Goal: Information Seeking & Learning: Learn about a topic

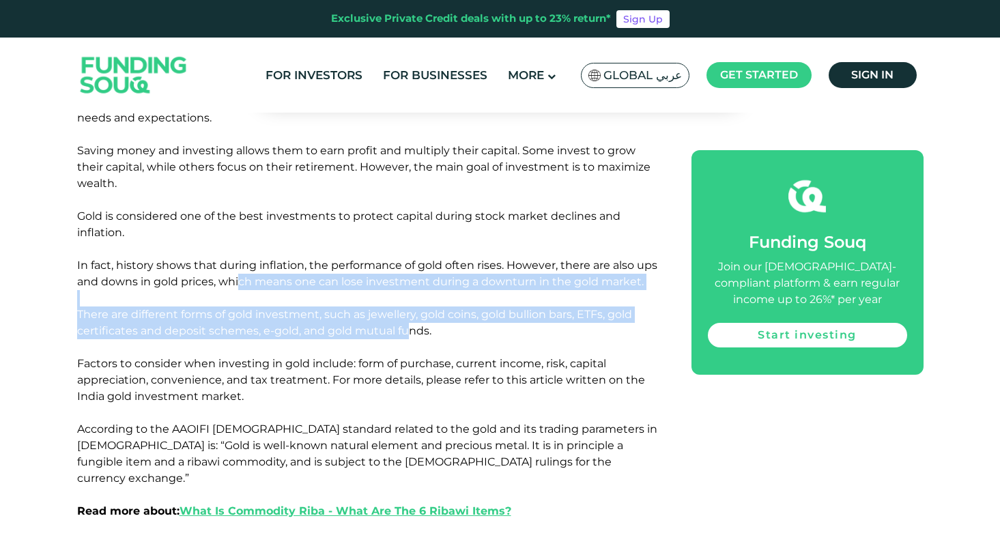
drag, startPoint x: 240, startPoint y: 234, endPoint x: 411, endPoint y: 285, distance: 178.4
click at [411, 308] on span "There are different forms of gold investment, such as jewellery, gold coins, go…" at bounding box center [361, 355] width 568 height 95
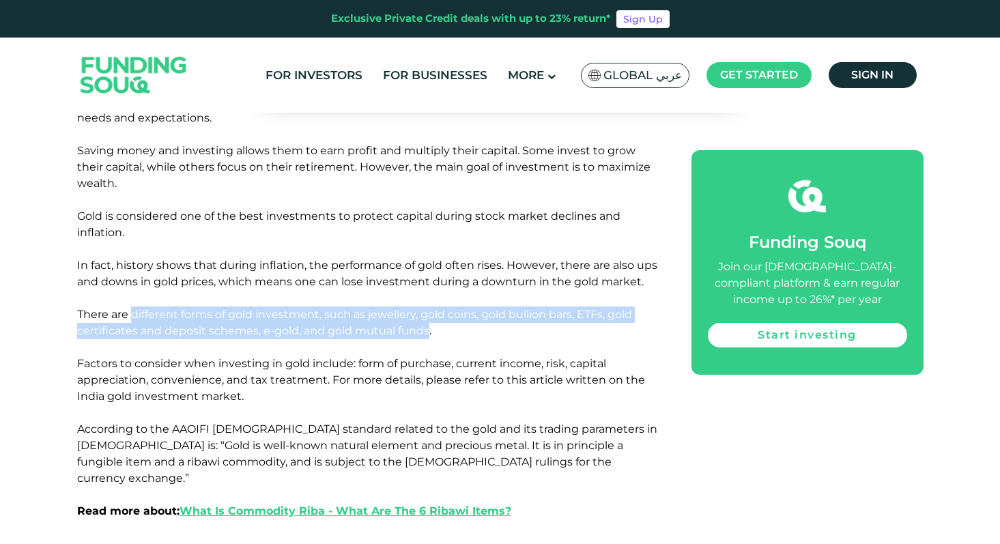
drag, startPoint x: 411, startPoint y: 285, endPoint x: 133, endPoint y: 269, distance: 278.4
click at [133, 308] on span "There are different forms of gold investment, such as jewellery, gold coins, go…" at bounding box center [361, 355] width 568 height 95
drag, startPoint x: 133, startPoint y: 269, endPoint x: 445, endPoint y: 285, distance: 311.8
click at [445, 307] on p "There are different forms of gold investment, such as jewellery, gold coins, go…" at bounding box center [369, 364] width 584 height 115
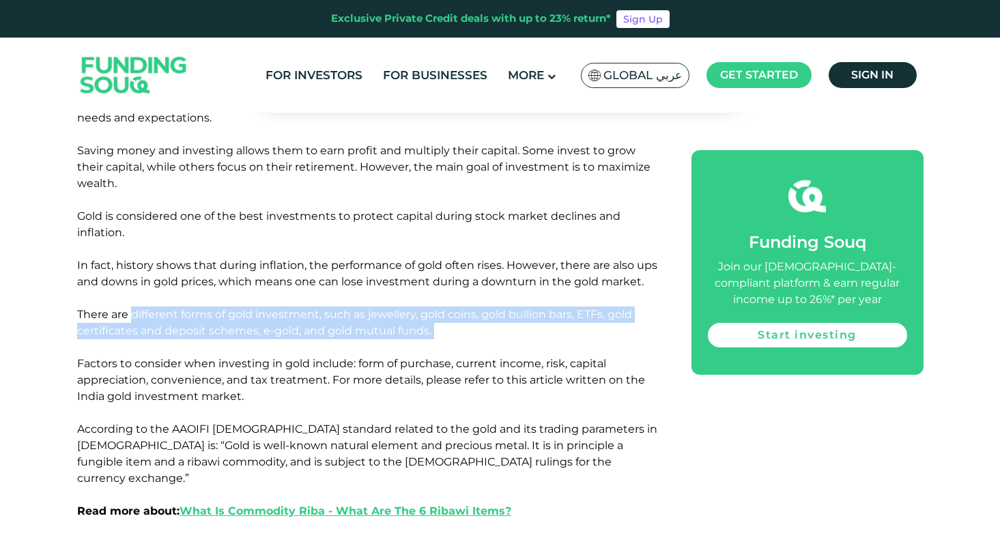
click at [445, 307] on p "There are different forms of gold investment, such as jewellery, gold coins, go…" at bounding box center [369, 364] width 584 height 115
drag, startPoint x: 445, startPoint y: 285, endPoint x: 89, endPoint y: 276, distance: 355.9
click at [91, 307] on p "There are different forms of gold investment, such as jewellery, gold coins, go…" at bounding box center [369, 364] width 584 height 115
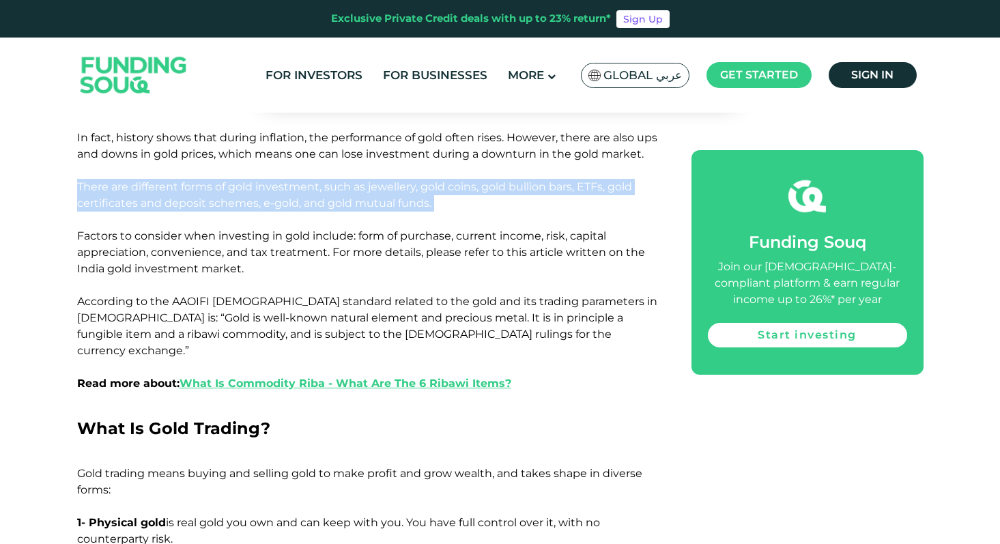
scroll to position [978, 0]
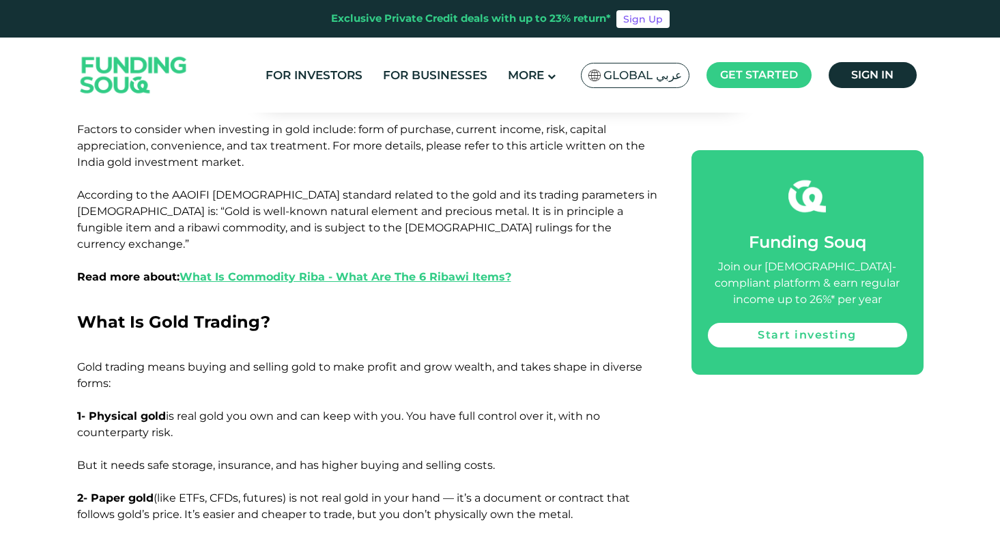
drag, startPoint x: 85, startPoint y: 335, endPoint x: 171, endPoint y: 367, distance: 92.7
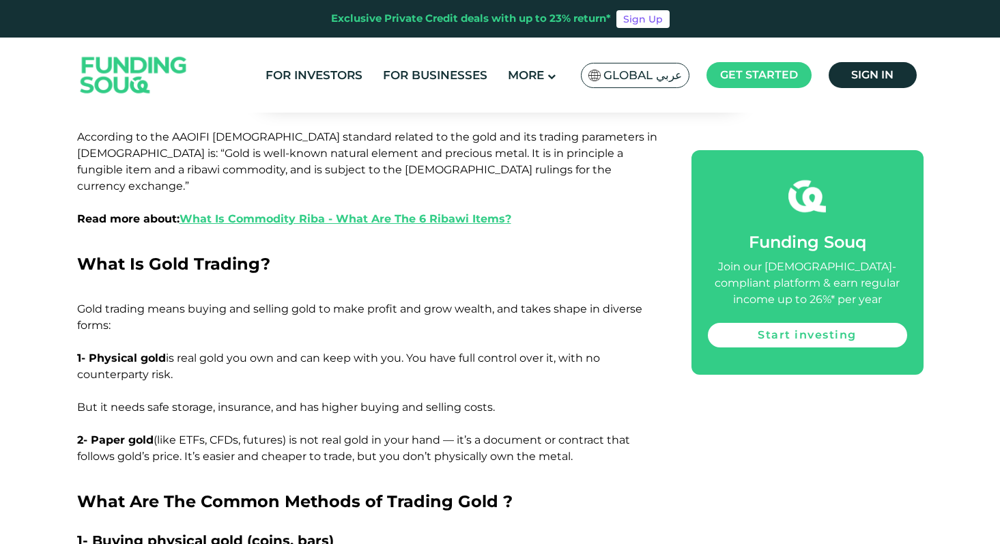
scroll to position [1035, 0]
drag, startPoint x: 159, startPoint y: 363, endPoint x: 574, endPoint y: 395, distance: 415.7
drag, startPoint x: 595, startPoint y: 395, endPoint x: 76, endPoint y: 384, distance: 519.1
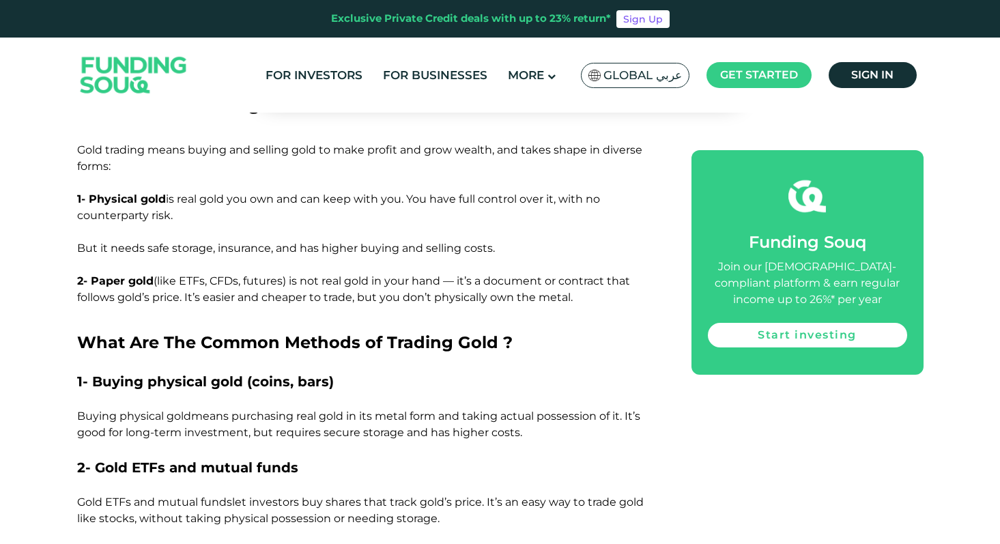
scroll to position [1241, 0]
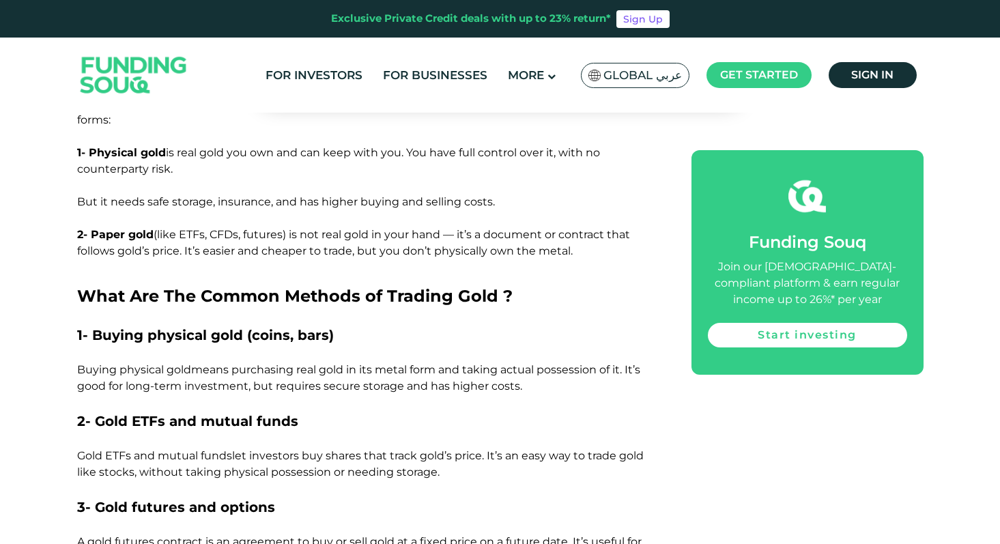
drag, startPoint x: 125, startPoint y: 246, endPoint x: 531, endPoint y: 328, distance: 413.8
click at [531, 362] on p "Buying physical gold means purchasing real gold in its metal form and taking ac…" at bounding box center [369, 378] width 584 height 33
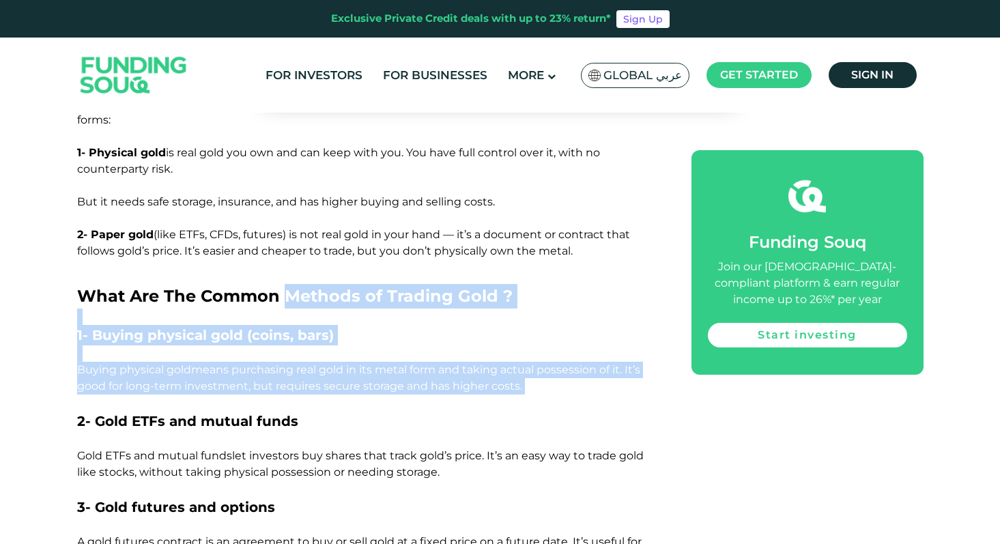
drag, startPoint x: 531, startPoint y: 328, endPoint x: 270, endPoint y: 226, distance: 279.6
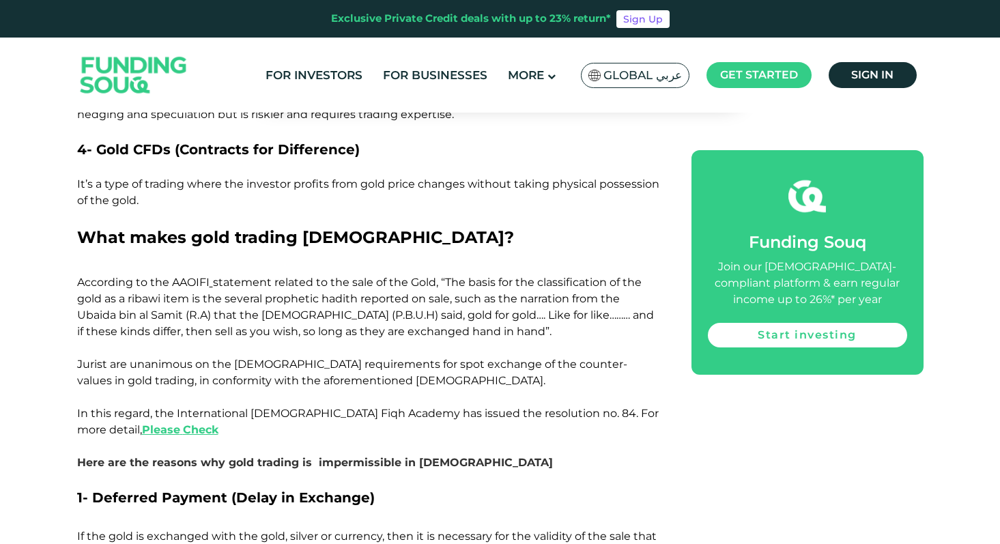
scroll to position [1715, 0]
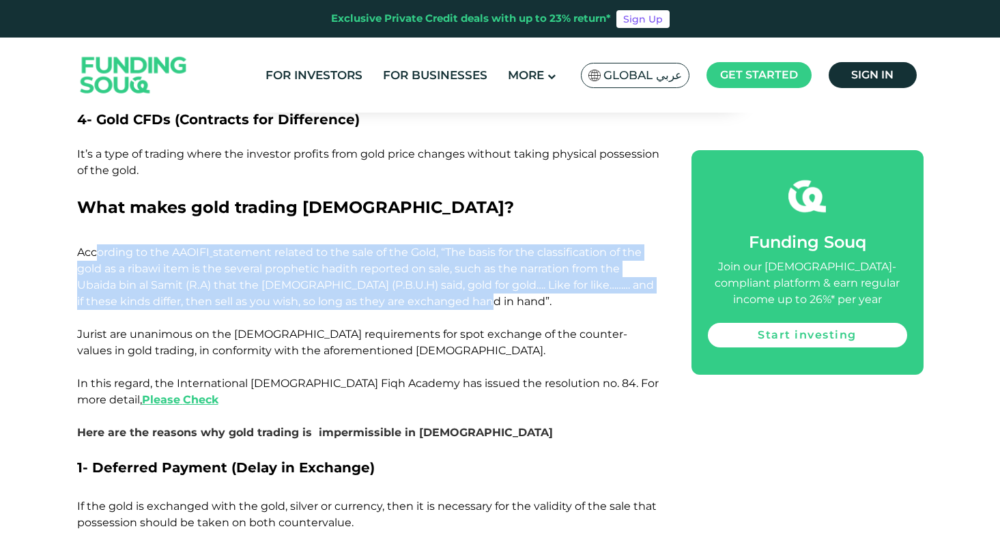
drag, startPoint x: 131, startPoint y: 193, endPoint x: 487, endPoint y: 244, distance: 359.4
click at [487, 244] on p "According to the AAOIFI statement related to the sale of the Gold, “The basis f…" at bounding box center [369, 285] width 584 height 82
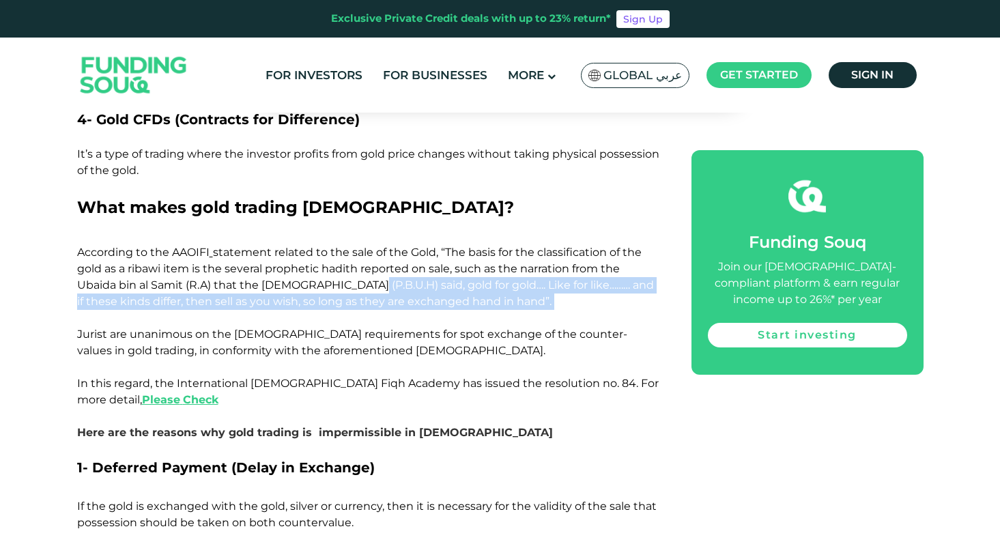
drag, startPoint x: 487, startPoint y: 244, endPoint x: 343, endPoint y: 221, distance: 145.9
click at [346, 244] on p "According to the AAOIFI statement related to the sale of the Gold, “The basis f…" at bounding box center [369, 285] width 584 height 82
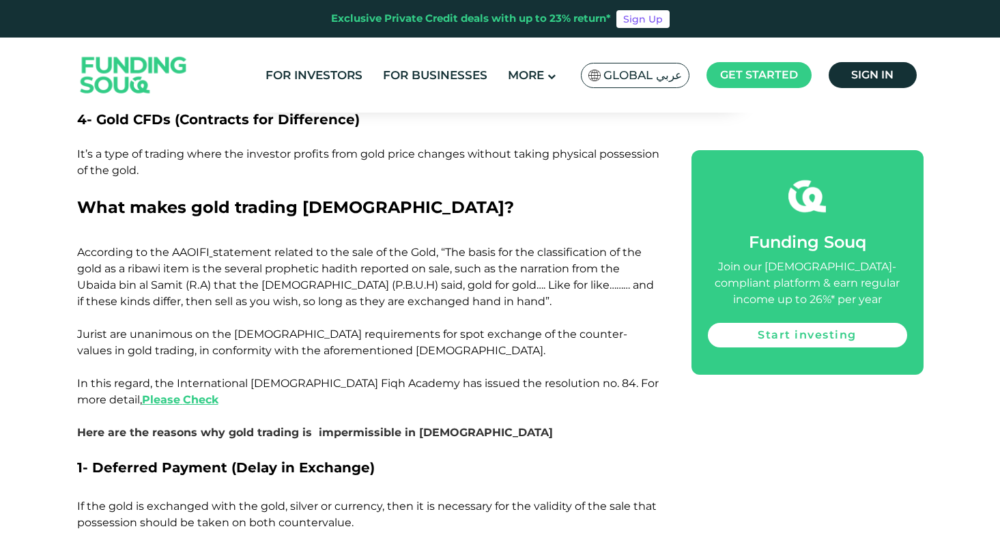
click at [342, 246] on span "statement related to the sale of the Gold, “The basis for the classification of…" at bounding box center [365, 277] width 577 height 62
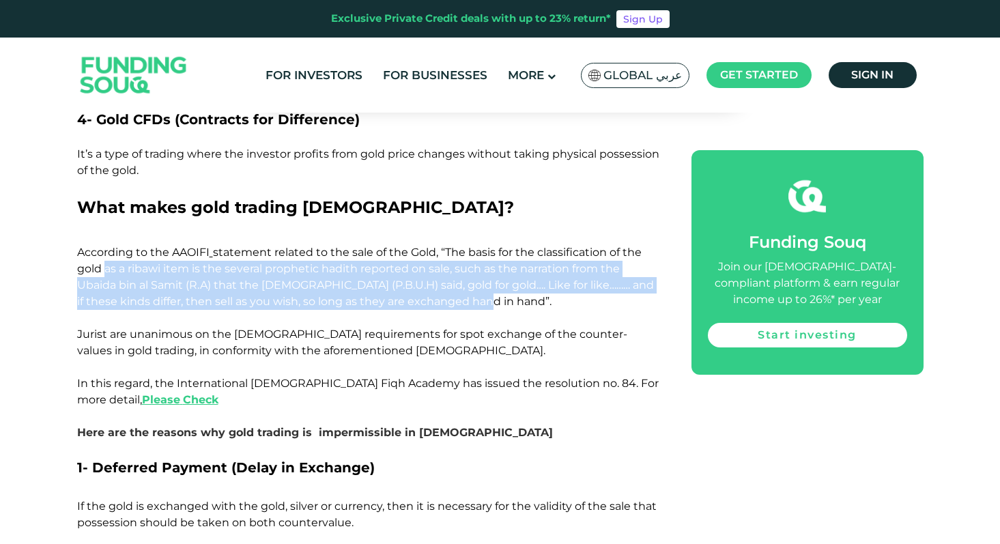
drag, startPoint x: 105, startPoint y: 206, endPoint x: 496, endPoint y: 240, distance: 392.1
click at [496, 244] on p "According to the AAOIFI statement related to the sale of the Gold, “The basis f…" at bounding box center [369, 285] width 584 height 82
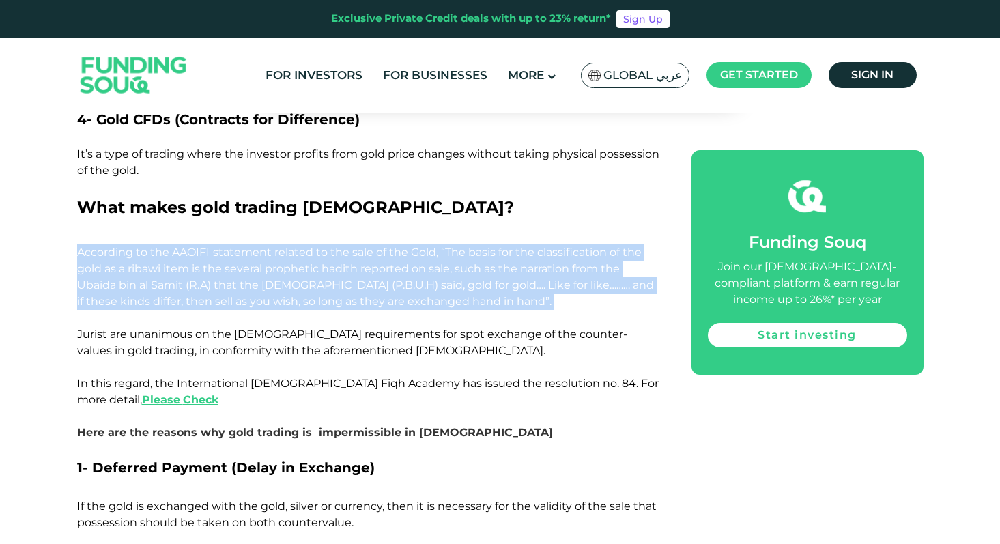
drag, startPoint x: 496, startPoint y: 240, endPoint x: 72, endPoint y: 197, distance: 426.2
drag, startPoint x: 72, startPoint y: 197, endPoint x: 492, endPoint y: 251, distance: 423.5
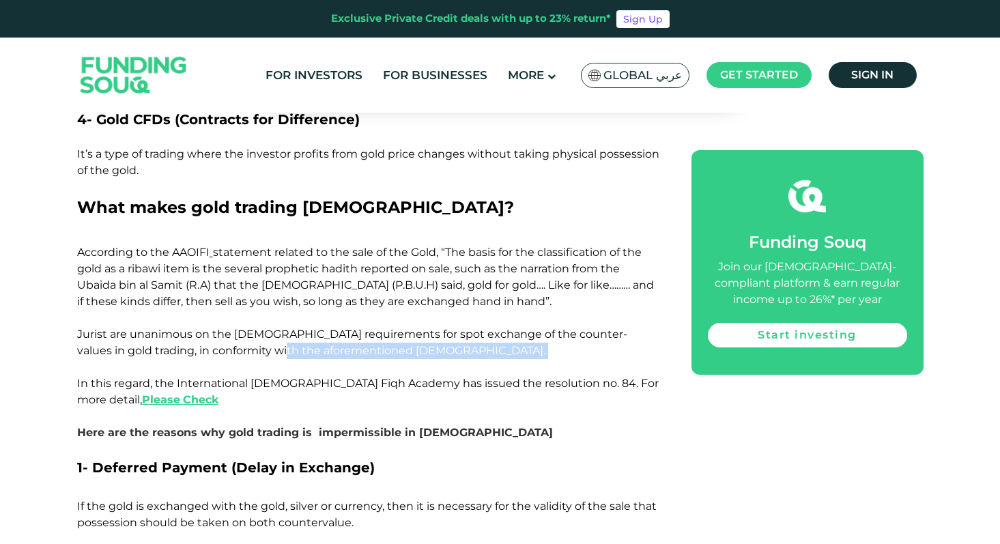
drag, startPoint x: 231, startPoint y: 286, endPoint x: 307, endPoint y: 309, distance: 79.3
click at [307, 326] on p "Jurist are unanimous on the [DEMOGRAPHIC_DATA] requirements for spot exchange o…" at bounding box center [369, 375] width 584 height 98
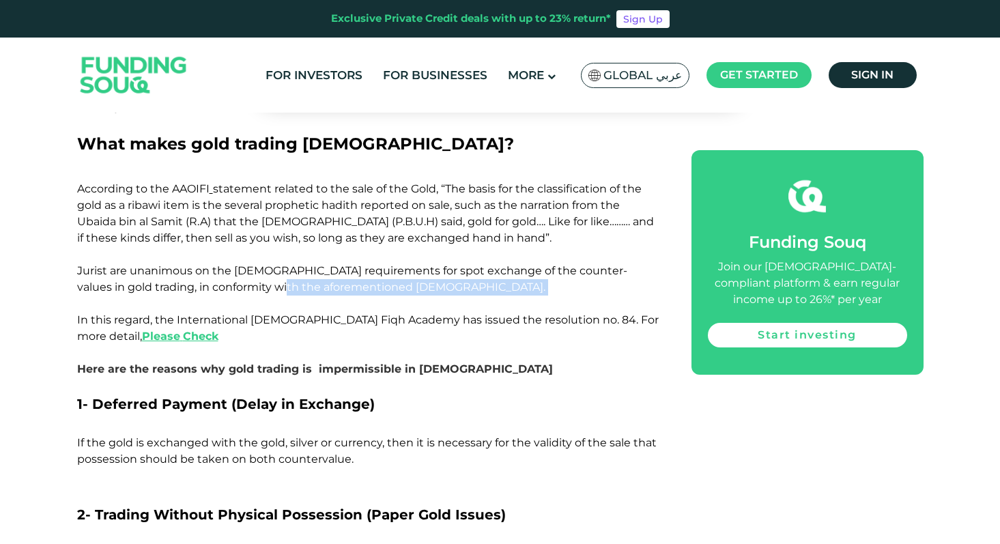
scroll to position [1781, 0]
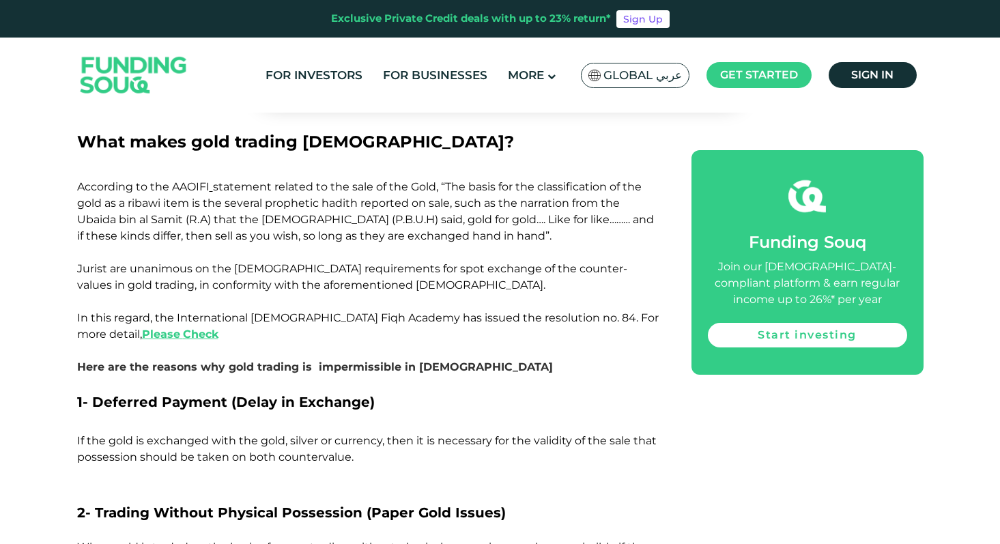
drag, startPoint x: 197, startPoint y: 354, endPoint x: 358, endPoint y: 389, distance: 164.7
drag, startPoint x: 364, startPoint y: 399, endPoint x: 358, endPoint y: 395, distance: 7.0
click at [358, 433] on p "If the gold is exchanged with the gold, silver or currency, then it is necessar…" at bounding box center [369, 449] width 584 height 33
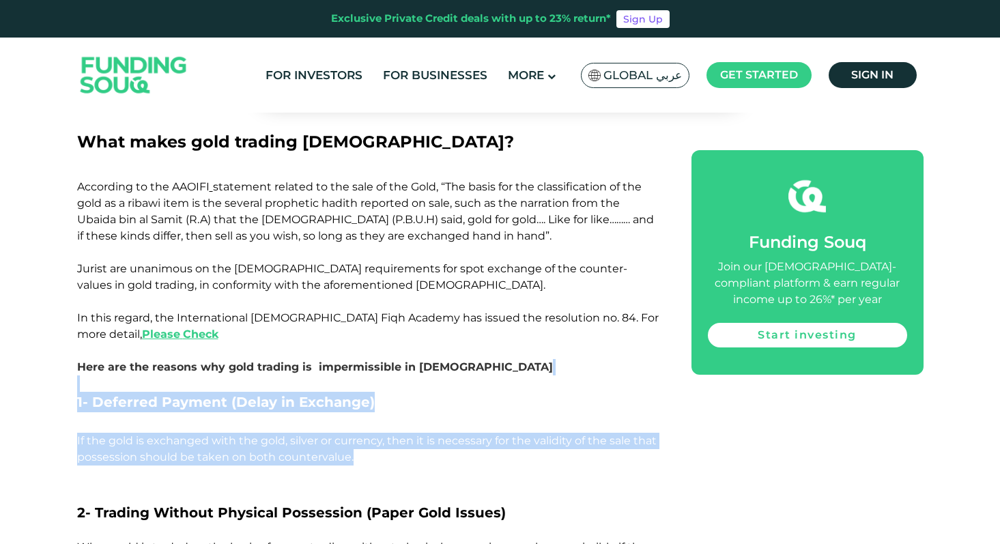
drag, startPoint x: 358, startPoint y: 397, endPoint x: 100, endPoint y: 324, distance: 267.6
click at [100, 359] on p "Here are the reasons why gold trading is impermissible in [DEMOGRAPHIC_DATA]" at bounding box center [369, 375] width 584 height 33
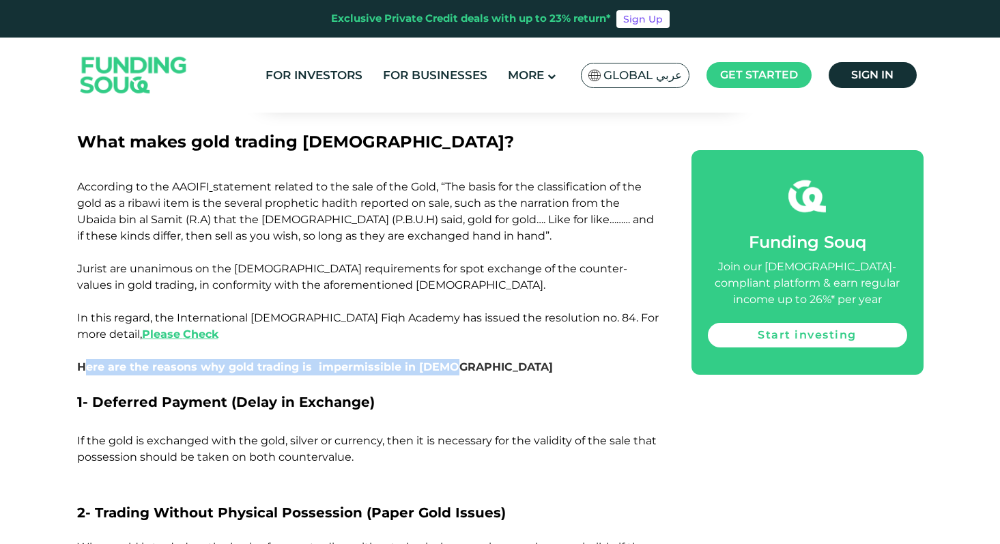
drag, startPoint x: 81, startPoint y: 312, endPoint x: 449, endPoint y: 307, distance: 367.4
click at [449, 359] on p "Here are the reasons why gold trading is impermissible in [DEMOGRAPHIC_DATA]" at bounding box center [369, 375] width 584 height 33
drag, startPoint x: 449, startPoint y: 307, endPoint x: 96, endPoint y: 311, distance: 353.0
click at [96, 359] on p "Here are the reasons why gold trading is impermissible in [DEMOGRAPHIC_DATA]" at bounding box center [369, 375] width 584 height 33
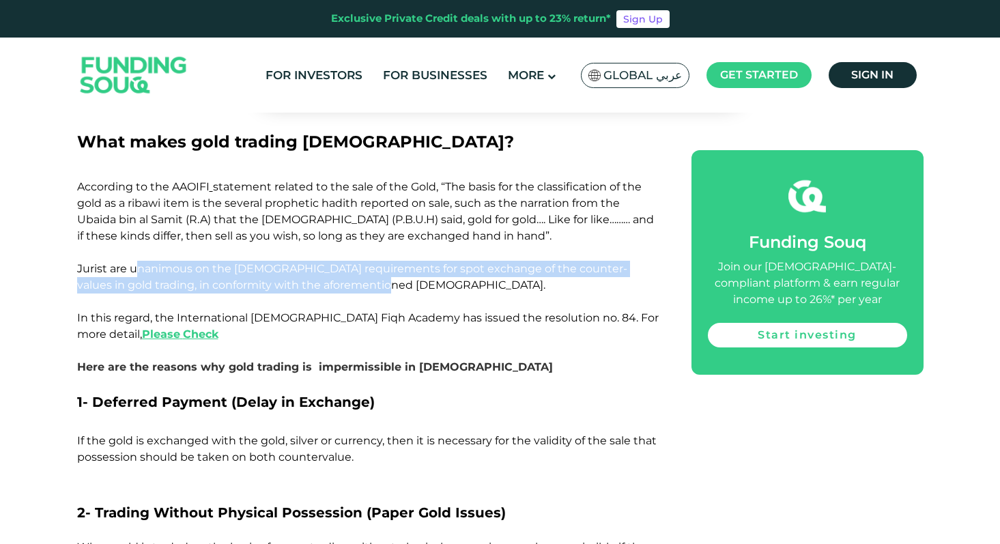
drag, startPoint x: 133, startPoint y: 206, endPoint x: 341, endPoint y: 219, distance: 208.7
click at [341, 261] on p "Jurist are unanimous on the [DEMOGRAPHIC_DATA] requirements for spot exchange o…" at bounding box center [369, 310] width 584 height 98
drag, startPoint x: 341, startPoint y: 219, endPoint x: 68, endPoint y: 208, distance: 273.3
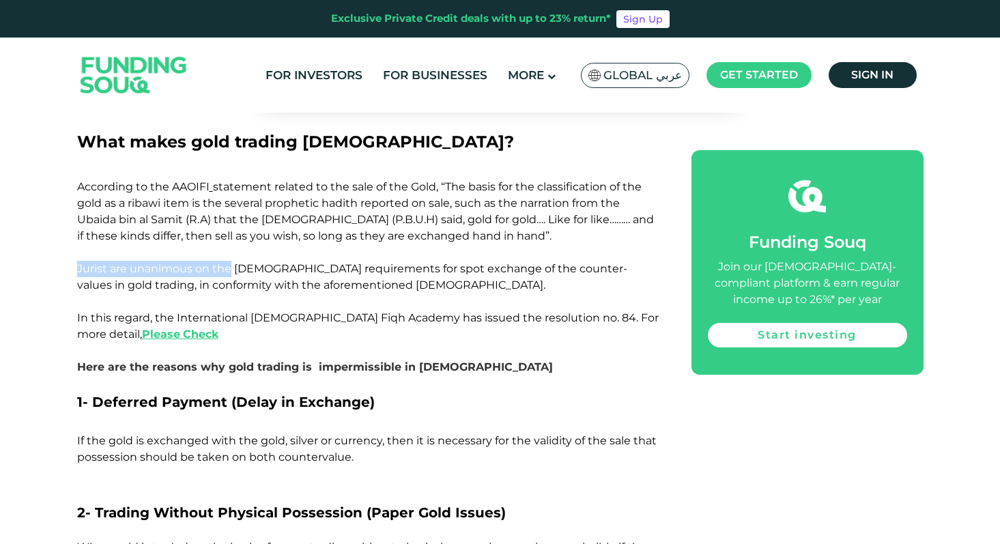
drag, startPoint x: 68, startPoint y: 208, endPoint x: 339, endPoint y: 229, distance: 271.2
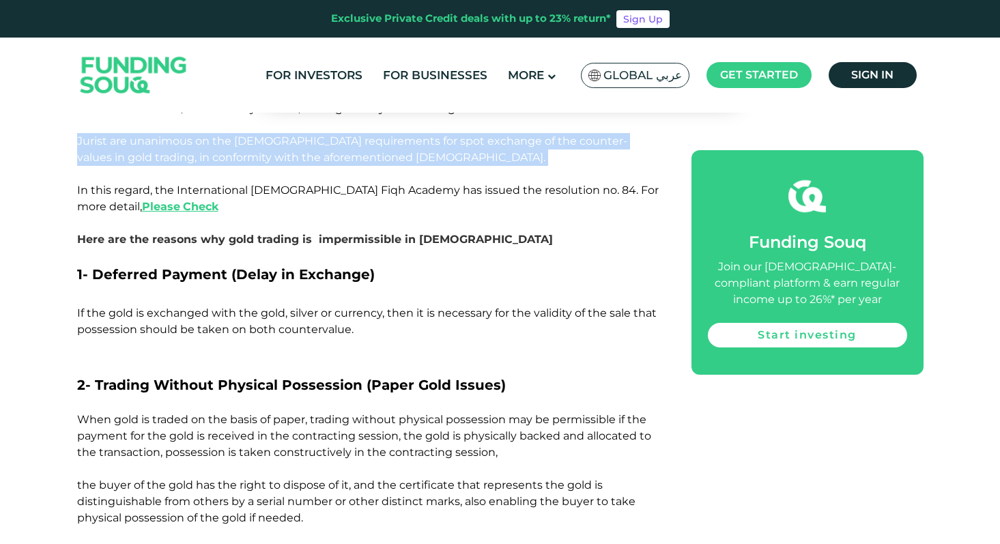
scroll to position [2032, 0]
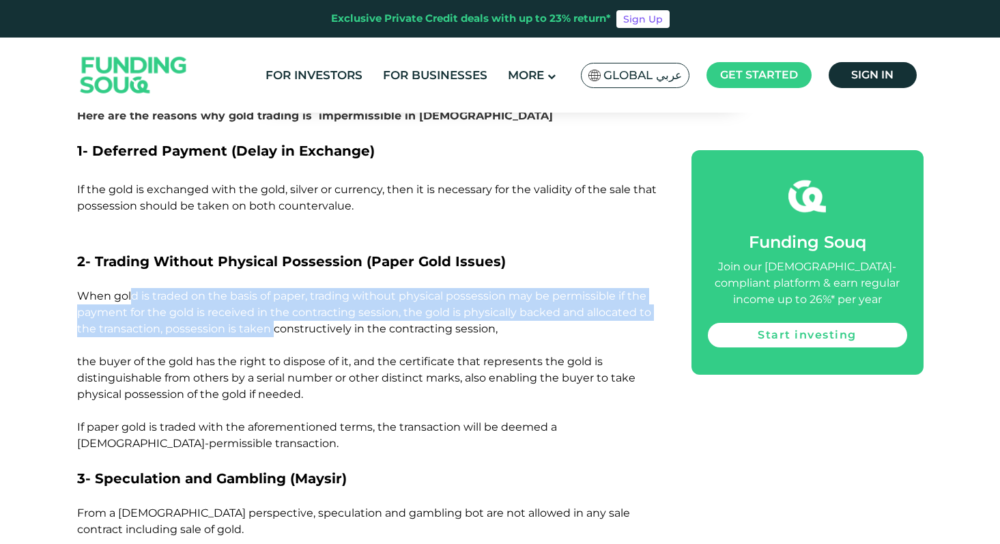
drag, startPoint x: 133, startPoint y: 238, endPoint x: 327, endPoint y: 283, distance: 199.1
click at [327, 288] on p "When gold is traded on the basis of paper, trading without physical possession …" at bounding box center [369, 378] width 584 height 180
click at [330, 288] on p "When gold is traded on the basis of paper, trading without physical possession …" at bounding box center [369, 378] width 584 height 180
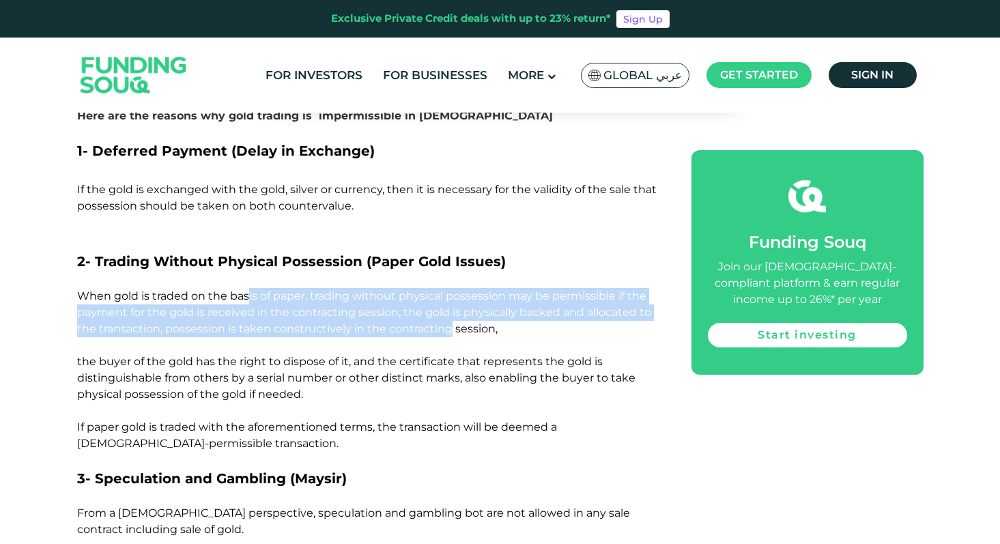
drag, startPoint x: 246, startPoint y: 232, endPoint x: 489, endPoint y: 274, distance: 246.1
click at [489, 290] on span "When gold is traded on the basis of paper, trading without physical possession …" at bounding box center [364, 370] width 574 height 160
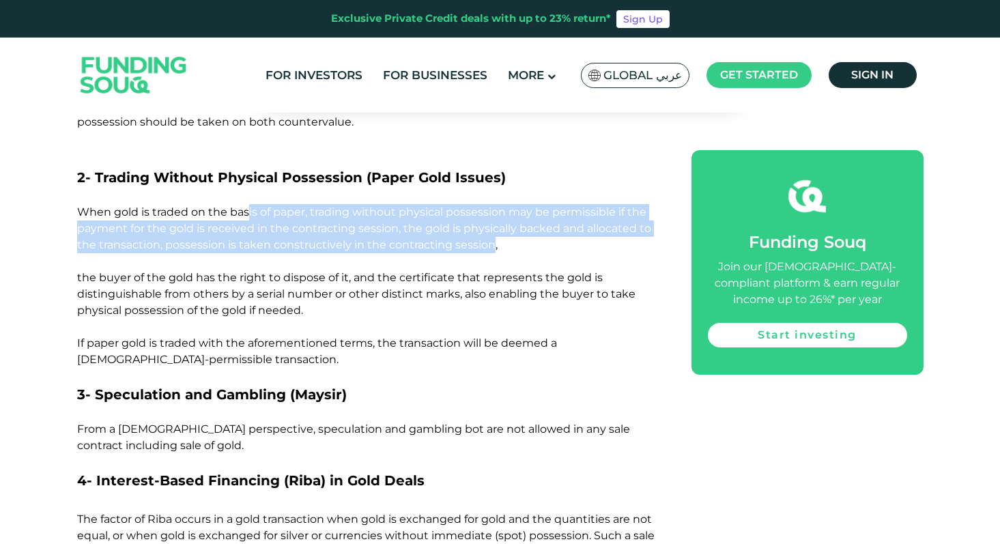
scroll to position [2223, 0]
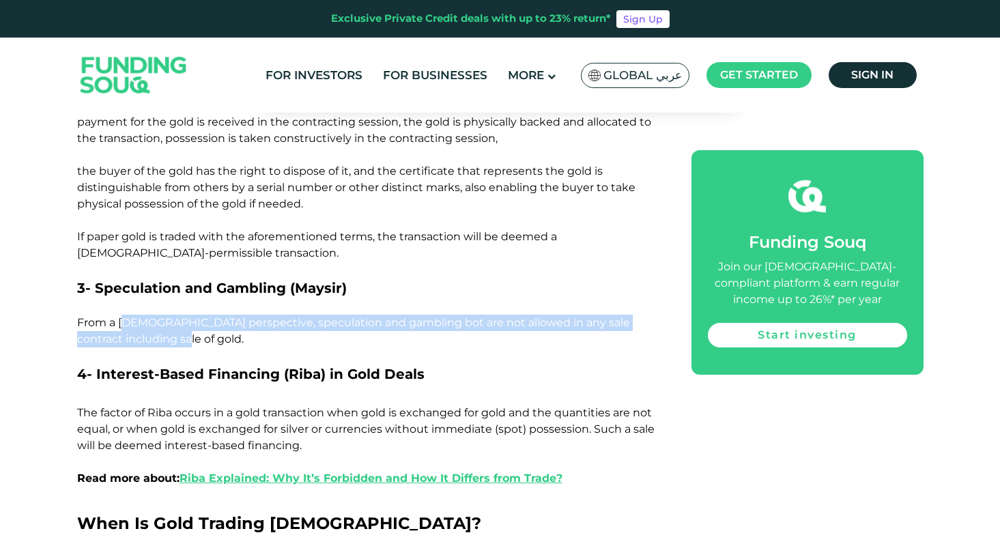
drag, startPoint x: 128, startPoint y: 264, endPoint x: 172, endPoint y: 275, distance: 45.9
click at [172, 315] on p "From a [DEMOGRAPHIC_DATA] perspective, speculation and gambling bot are not all…" at bounding box center [369, 331] width 584 height 33
drag, startPoint x: 172, startPoint y: 275, endPoint x: 78, endPoint y: 259, distance: 95.5
click at [83, 315] on p "From a [DEMOGRAPHIC_DATA] perspective, speculation and gambling bot are not all…" at bounding box center [369, 331] width 584 height 33
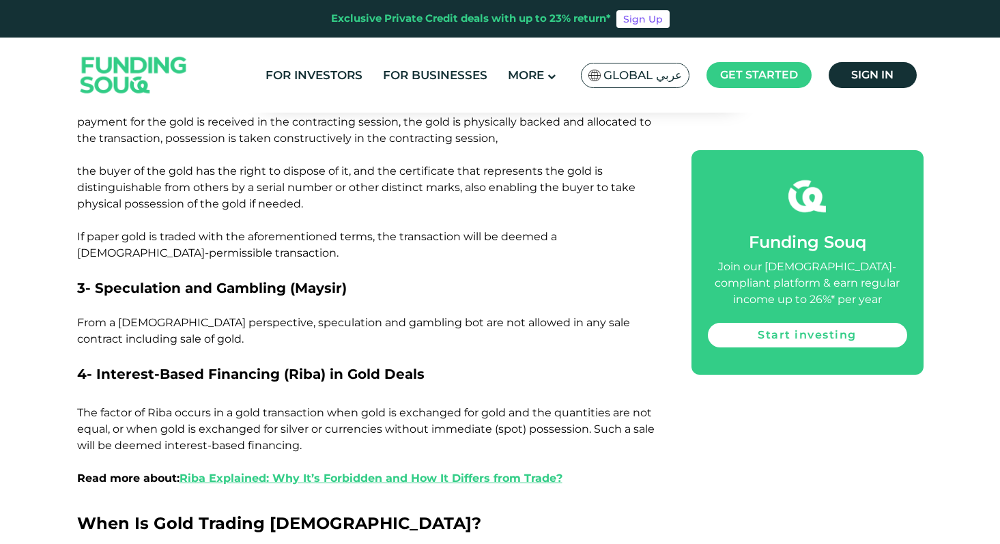
click at [78, 316] on span "From a [DEMOGRAPHIC_DATA] perspective, speculation and gambling bot are not all…" at bounding box center [353, 330] width 553 height 29
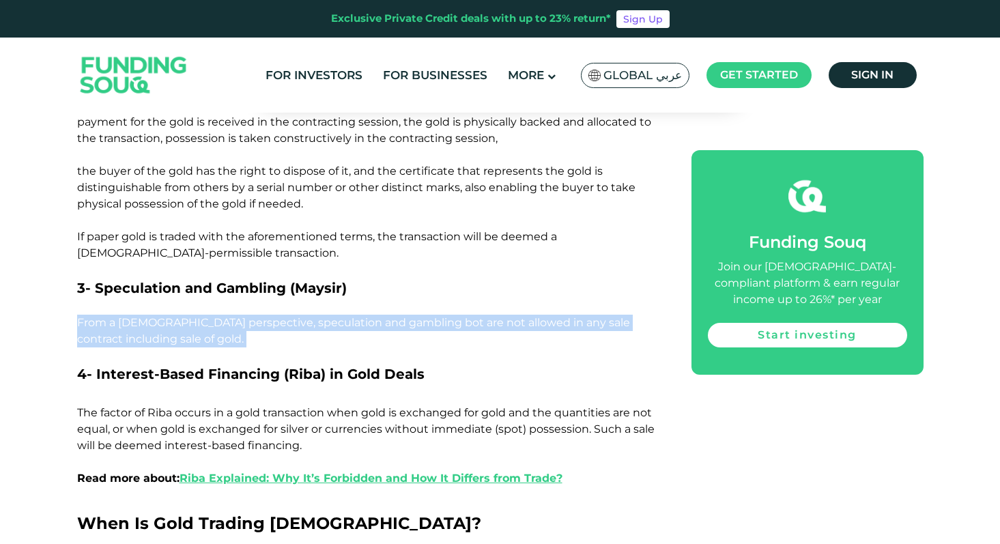
drag, startPoint x: 78, startPoint y: 259, endPoint x: 168, endPoint y: 277, distance: 91.7
click at [168, 315] on p "From a [DEMOGRAPHIC_DATA] perspective, speculation and gambling bot are not all…" at bounding box center [369, 331] width 584 height 33
drag, startPoint x: 168, startPoint y: 277, endPoint x: 90, endPoint y: 262, distance: 79.3
click at [90, 315] on p "From a [DEMOGRAPHIC_DATA] perspective, speculation and gambling bot are not all…" at bounding box center [369, 331] width 584 height 33
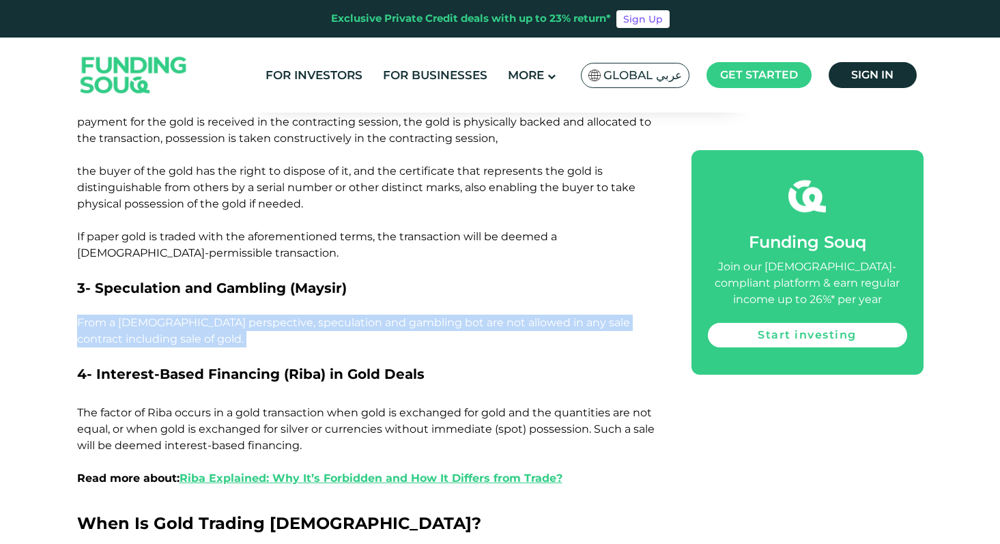
click at [90, 316] on span "From a [DEMOGRAPHIC_DATA] perspective, speculation and gambling bot are not all…" at bounding box center [353, 330] width 553 height 29
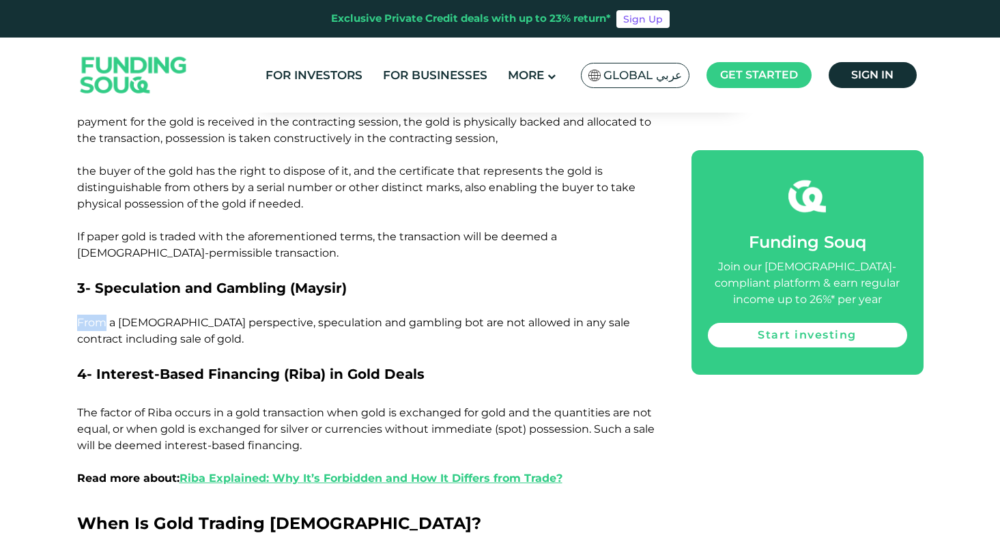
drag, startPoint x: 90, startPoint y: 262, endPoint x: 152, endPoint y: 285, distance: 65.9
click at [152, 315] on p "From a [DEMOGRAPHIC_DATA] perspective, speculation and gambling bot are not all…" at bounding box center [369, 331] width 584 height 33
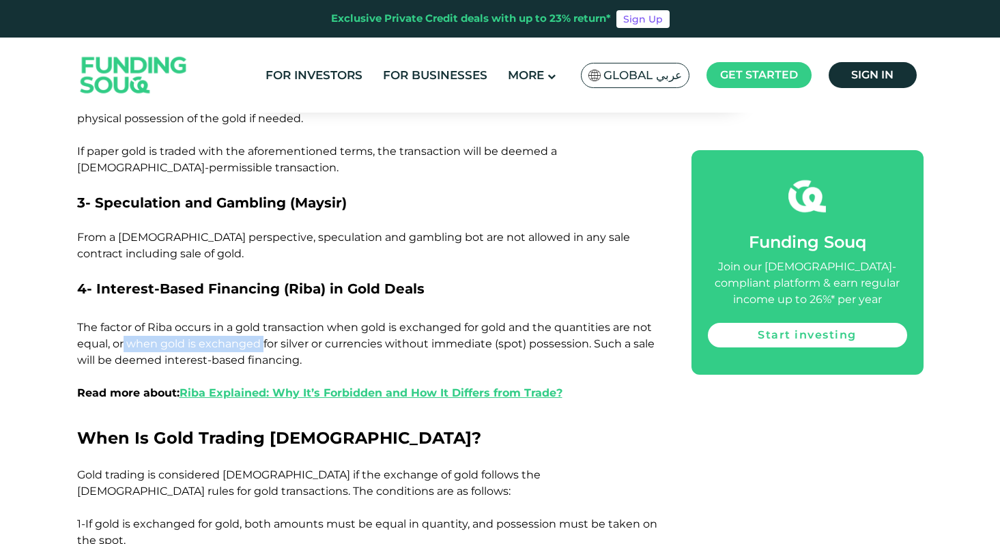
drag
click at [264, 321] on span "The factor of Riba occurs in a gold transaction when gold is exchanged for gold…" at bounding box center [366, 360] width 578 height 79
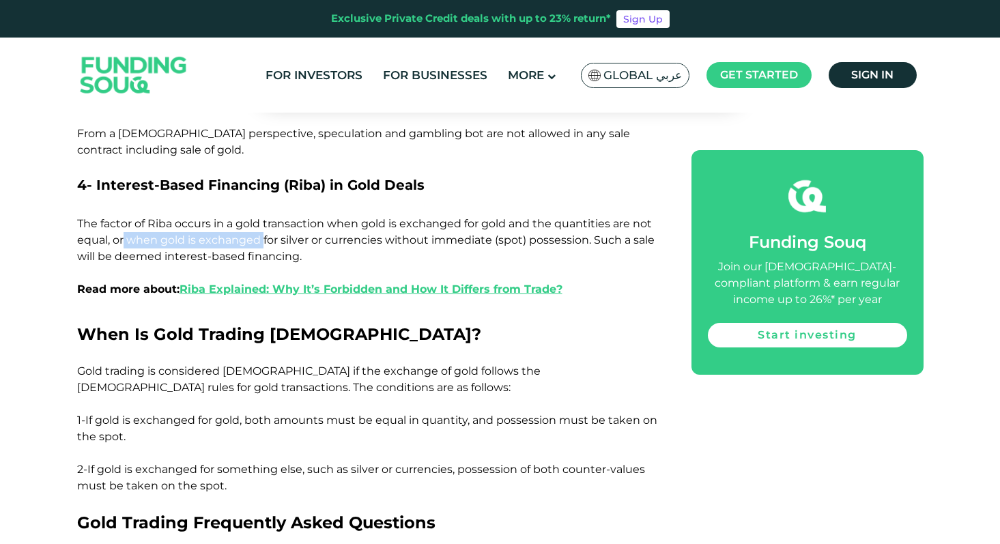
scroll to position [2499, 0]
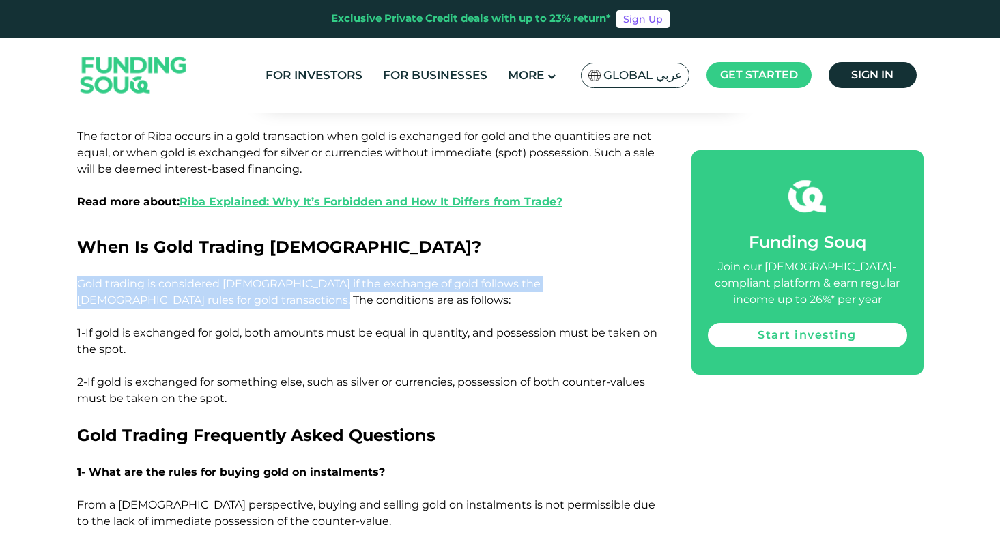
click at [215, 276] on p "Gold trading is considered [DEMOGRAPHIC_DATA] if the exchange of gold follows t…" at bounding box center [369, 300] width 584 height 49
click at [216, 276] on p "Gold trading is considered [DEMOGRAPHIC_DATA] if the exchange of gold follows t…" at bounding box center [369, 300] width 584 height 49
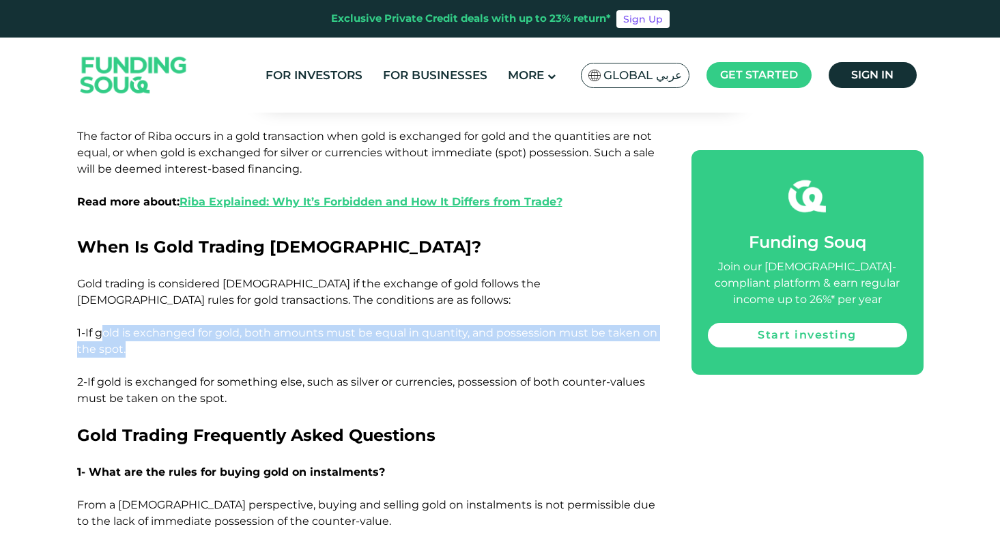
click at [181, 325] on p "1-If gold is exchanged for gold, both amounts must be equal in quantity, and po…" at bounding box center [369, 349] width 584 height 49
click at [100, 325] on p "1-If gold is exchanged for gold, both amounts must be equal in quantity, and po…" at bounding box center [369, 349] width 584 height 49
click at [100, 326] on span "1-If gold is exchanged for gold, both amounts must be equal in quantity, and po…" at bounding box center [367, 340] width 580 height 29
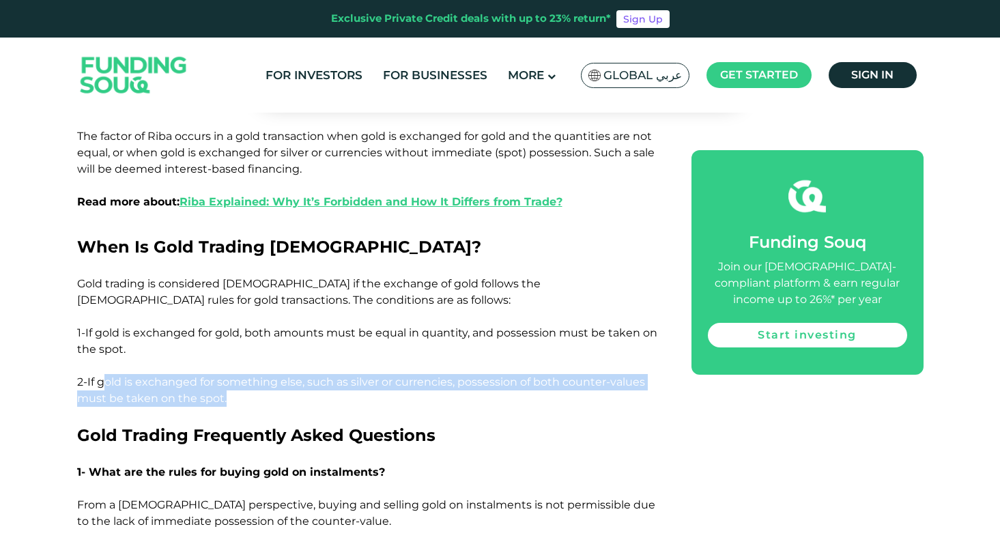
click at [251, 374] on p "2-If gold is exchanged for something else, such as silver or currencies, posses…" at bounding box center [369, 398] width 584 height 49
click at [267, 374] on p "2-If gold is exchanged for something else, such as silver or currencies, posses…" at bounding box center [369, 398] width 584 height 49
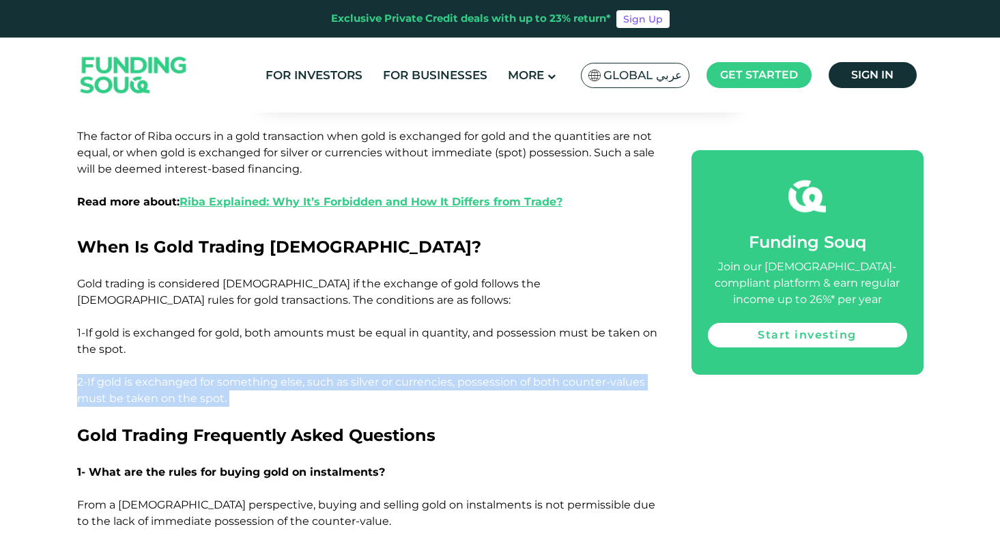
click at [240, 374] on p "2-If gold is exchanged for something else, such as silver or currencies, posses…" at bounding box center [369, 398] width 584 height 49
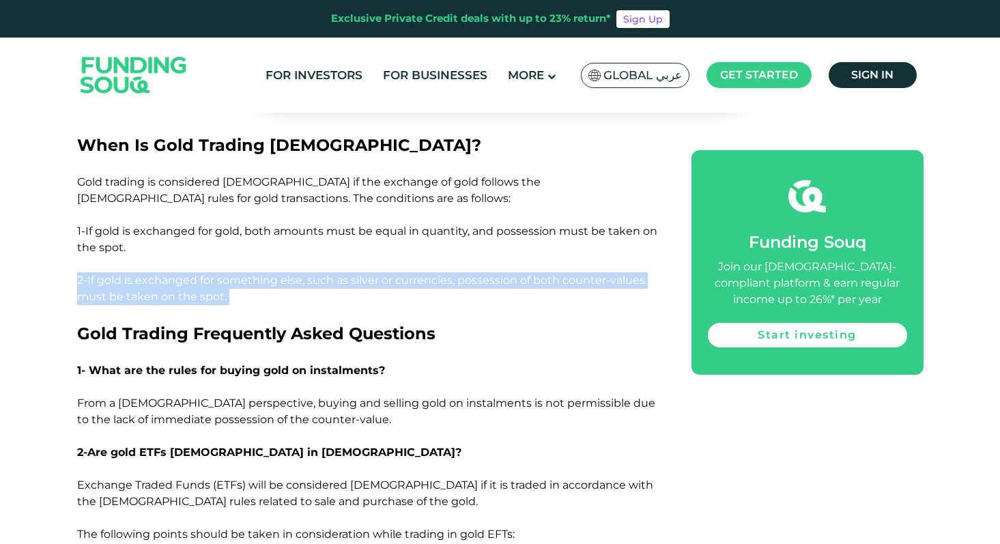
scroll to position [2638, 0]
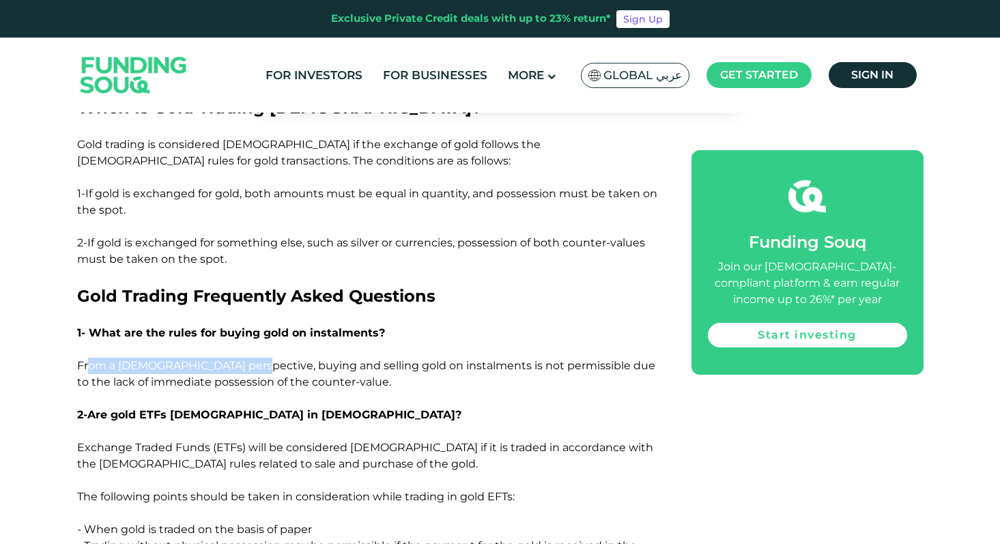
click at [324, 358] on p "From a [DEMOGRAPHIC_DATA] perspective, buying and selling gold on instalments i…" at bounding box center [369, 399] width 584 height 82
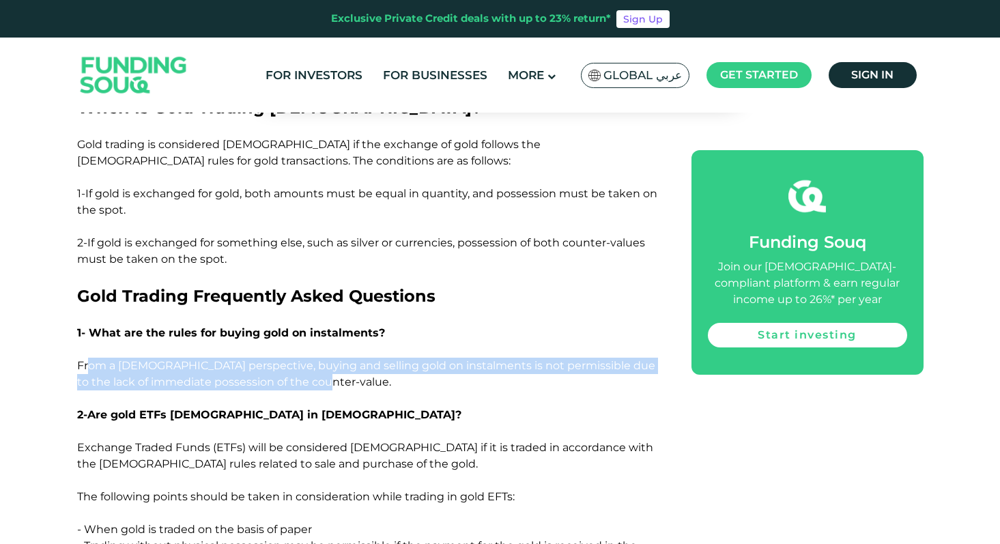
click at [324, 358] on p "From a [DEMOGRAPHIC_DATA] perspective, buying and selling gold on instalments i…" at bounding box center [369, 399] width 584 height 82
click at [91, 358] on p "From a [DEMOGRAPHIC_DATA] perspective, buying and selling gold on instalments i…" at bounding box center [369, 399] width 584 height 82
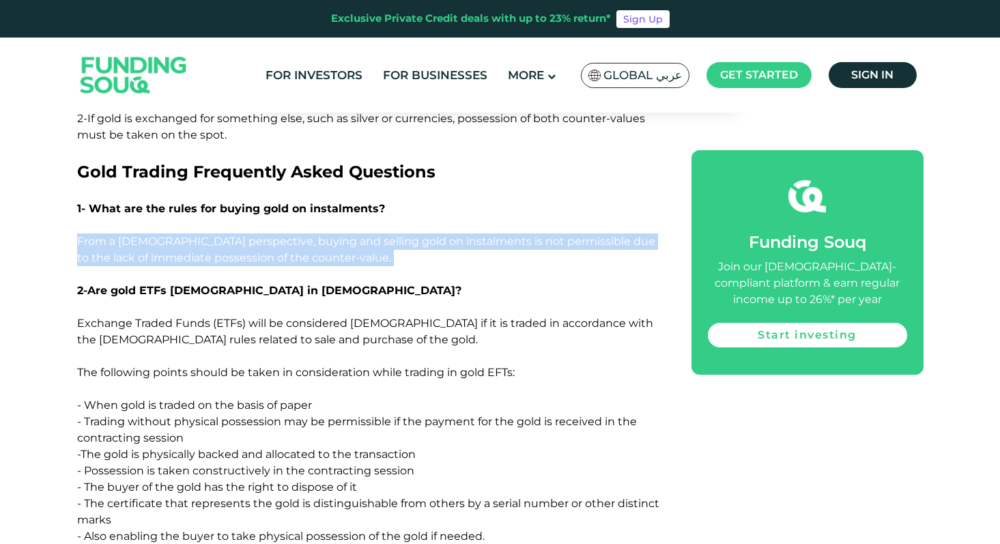
scroll to position [2832, 0]
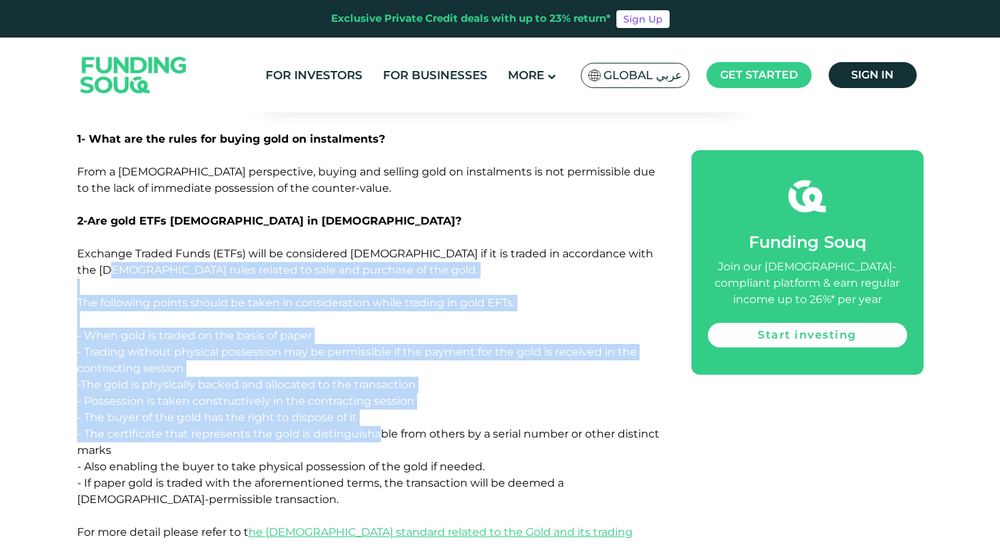
click at [378, 367] on p "Exchange Traded Funds (ETFs) will be considered [DEMOGRAPHIC_DATA] if it is tra…" at bounding box center [369, 426] width 584 height 361
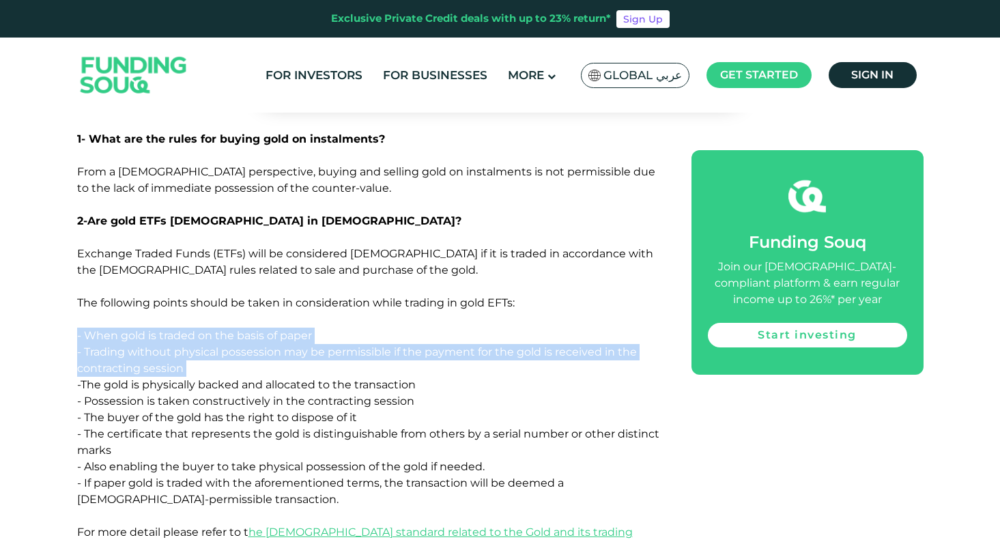
click at [210, 313] on p "Exchange Traded Funds (ETFs) will be considered [DEMOGRAPHIC_DATA] if it is tra…" at bounding box center [369, 426] width 584 height 361
click at [78, 281] on p "Exchange Traded Funds (ETFs) will be considered [DEMOGRAPHIC_DATA] if it is tra…" at bounding box center [369, 426] width 584 height 361
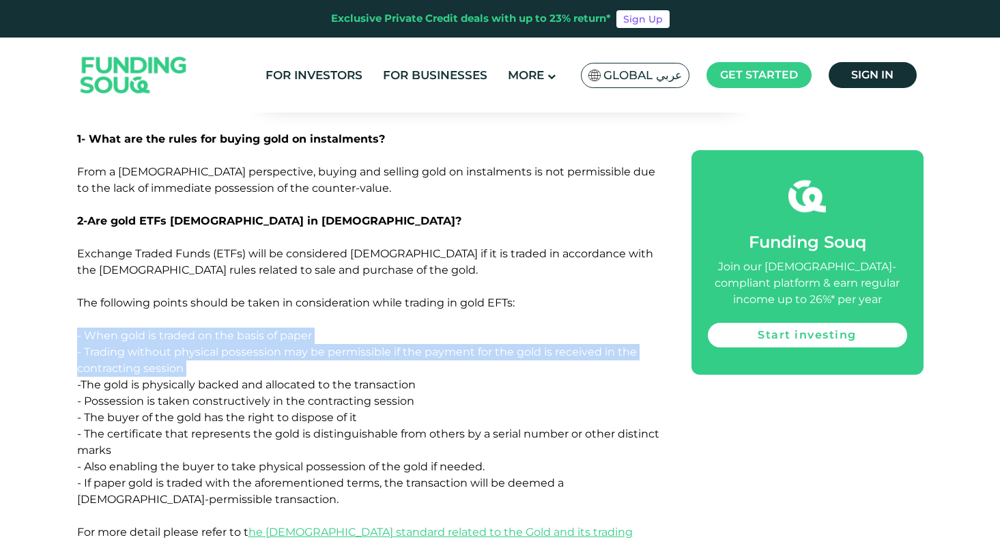
click at [209, 316] on p "Exchange Traded Funds (ETFs) will be considered [DEMOGRAPHIC_DATA] if it is tra…" at bounding box center [369, 426] width 584 height 361
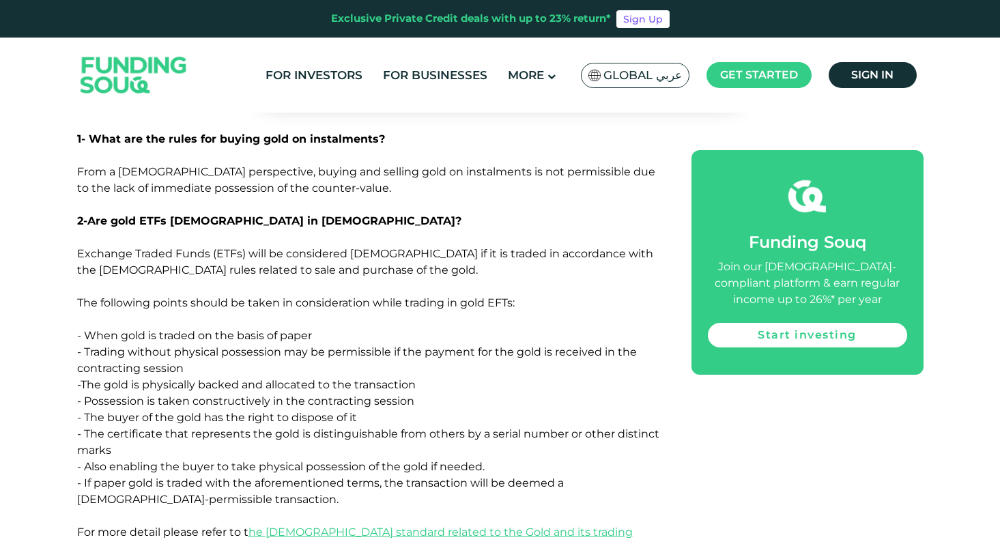
click at [158, 306] on span "Exchange Traded Funds (ETFs) will be considered [DEMOGRAPHIC_DATA] if it is tra…" at bounding box center [368, 401] width 582 height 308
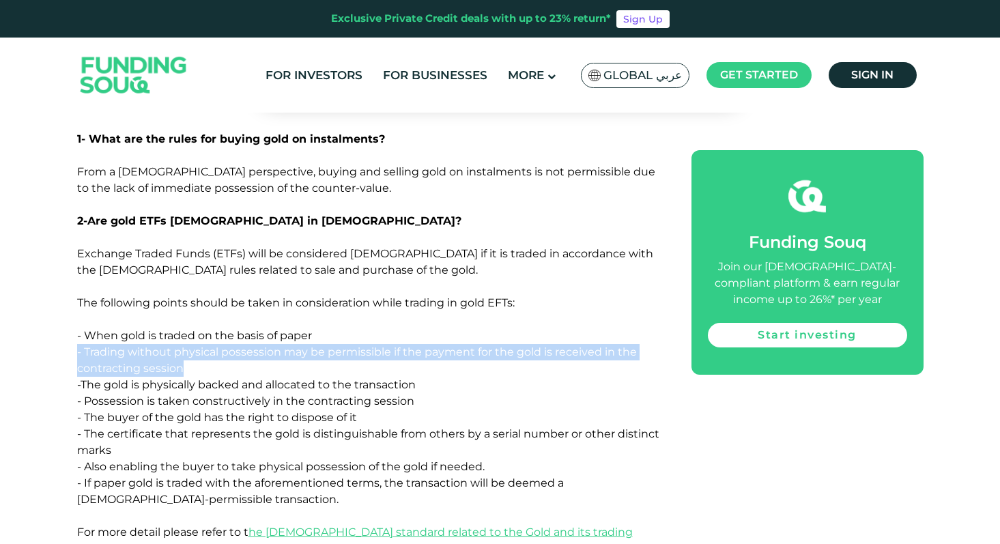
click at [204, 312] on p "Exchange Traded Funds (ETFs) will be considered [DEMOGRAPHIC_DATA] if it is tra…" at bounding box center [369, 426] width 584 height 361
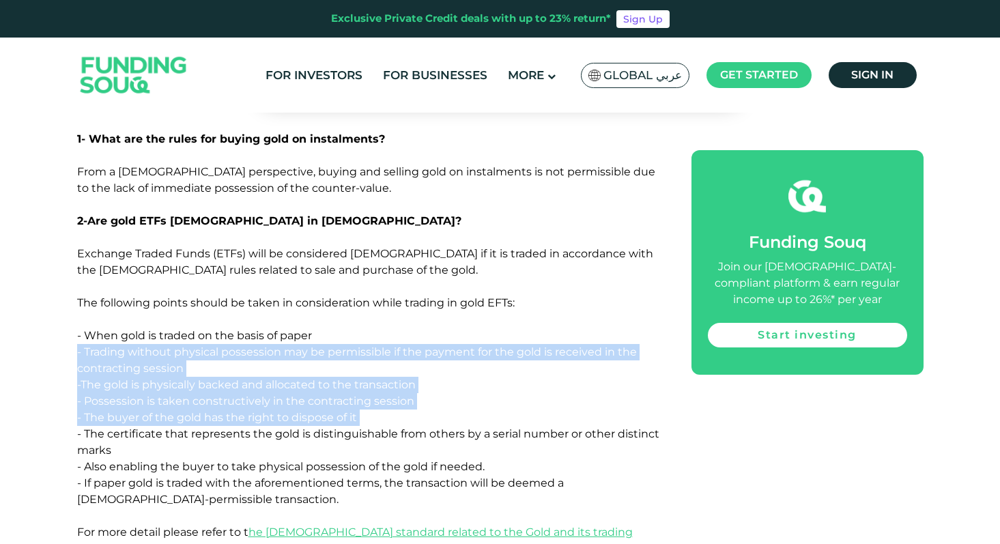
click at [369, 354] on p "Exchange Traded Funds (ETFs) will be considered [DEMOGRAPHIC_DATA] if it is tra…" at bounding box center [369, 426] width 584 height 361
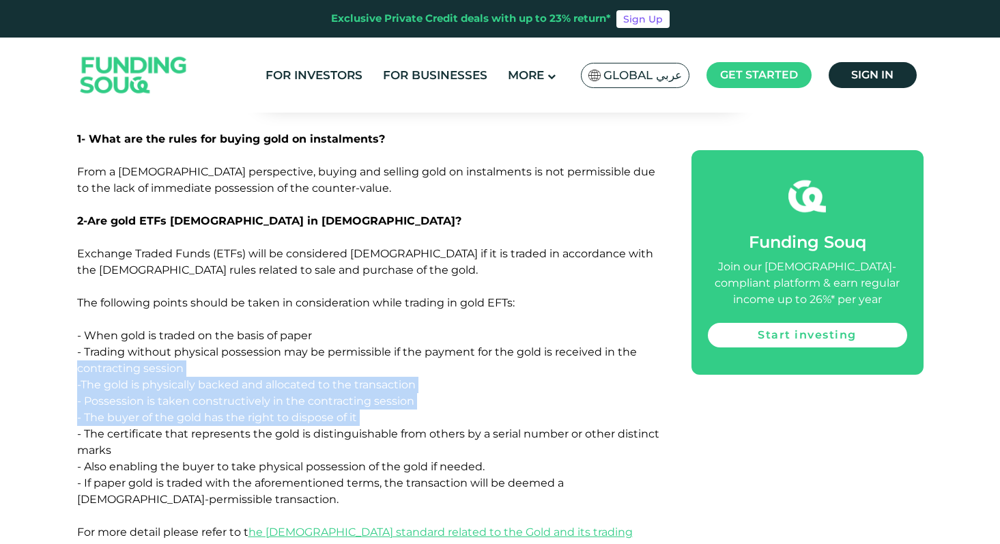
click at [105, 302] on p "Exchange Traded Funds (ETFs) will be considered [DEMOGRAPHIC_DATA] if it is tra…" at bounding box center [369, 426] width 584 height 361
click at [105, 302] on span "Exchange Traded Funds (ETFs) will be considered [DEMOGRAPHIC_DATA] if it is tra…" at bounding box center [368, 401] width 582 height 308
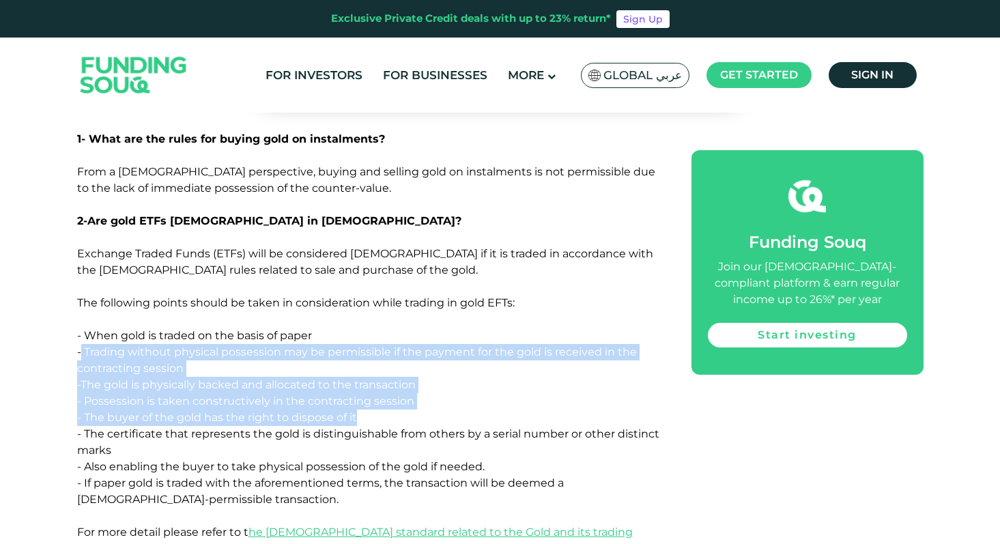
click at [367, 358] on p "Exchange Traded Funds (ETFs) will be considered [DEMOGRAPHIC_DATA] if it is tra…" at bounding box center [369, 426] width 584 height 361
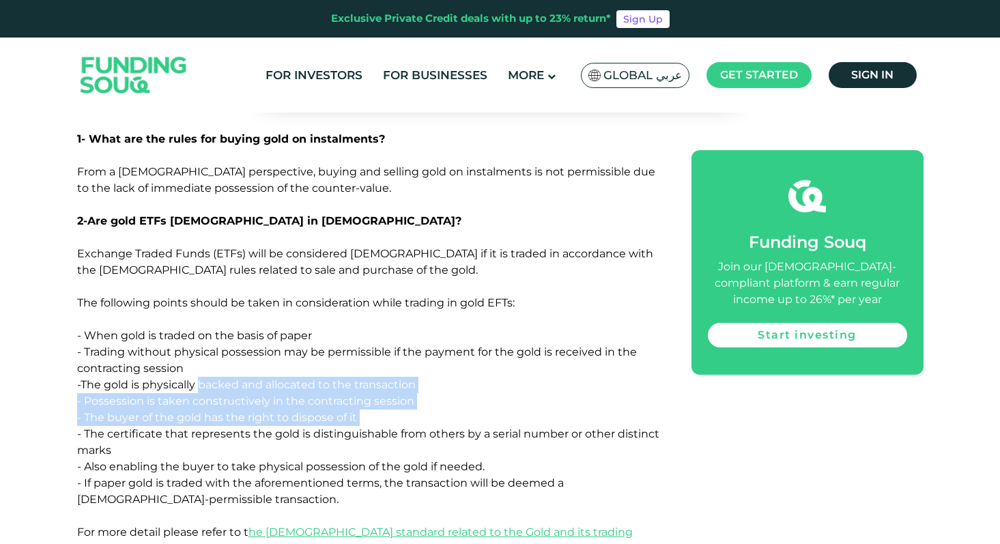
click at [159, 296] on p "Exchange Traded Funds (ETFs) will be considered [DEMOGRAPHIC_DATA] if it is tra…" at bounding box center [369, 426] width 584 height 361
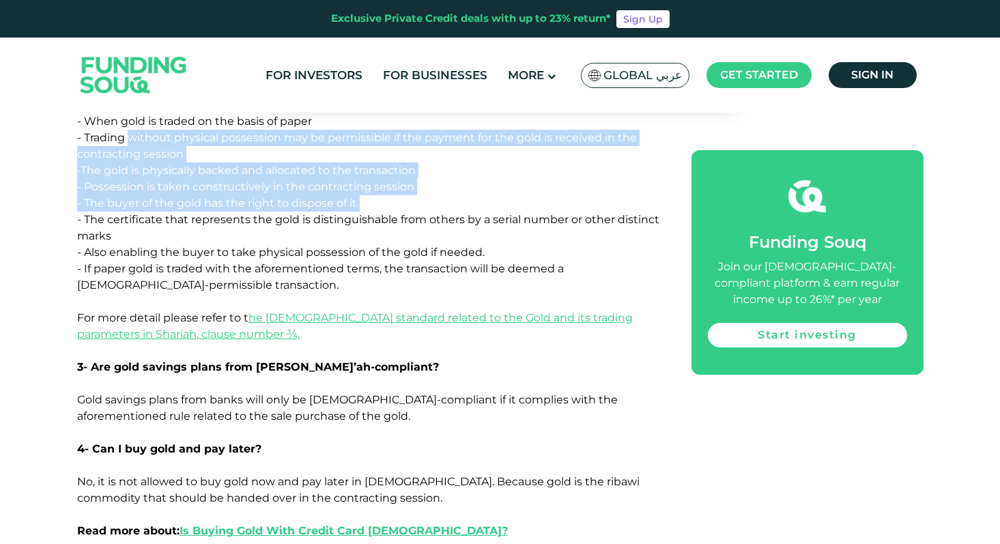
scroll to position [3108, 0]
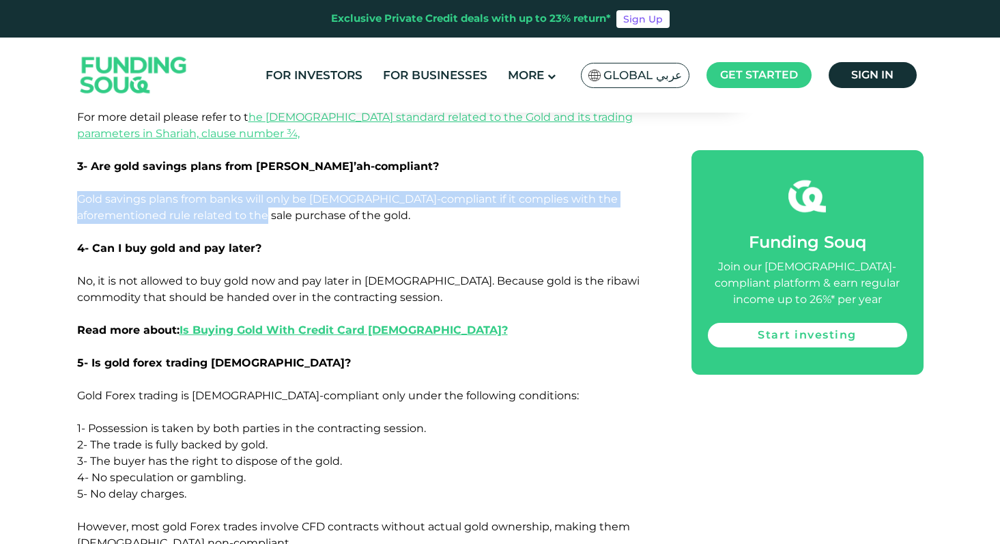
scroll to position [3311, 0]
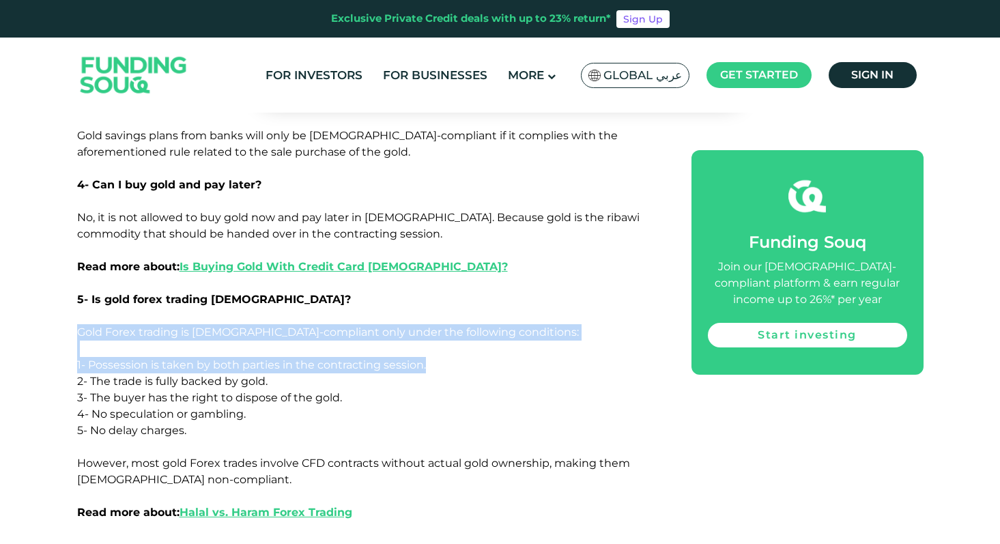
click at [436, 324] on p "Gold Forex trading is Shariah-compliant only under the following conditions: 1-…" at bounding box center [369, 348] width 584 height 49
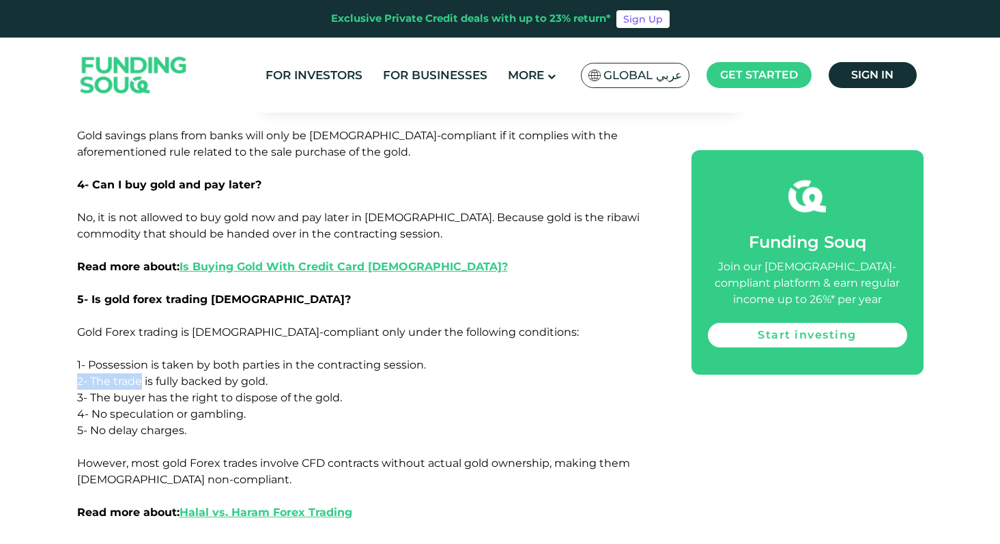
click at [104, 324] on p "Gold Forex trading is Shariah-compliant only under the following conditions: 1-…" at bounding box center [369, 348] width 584 height 49
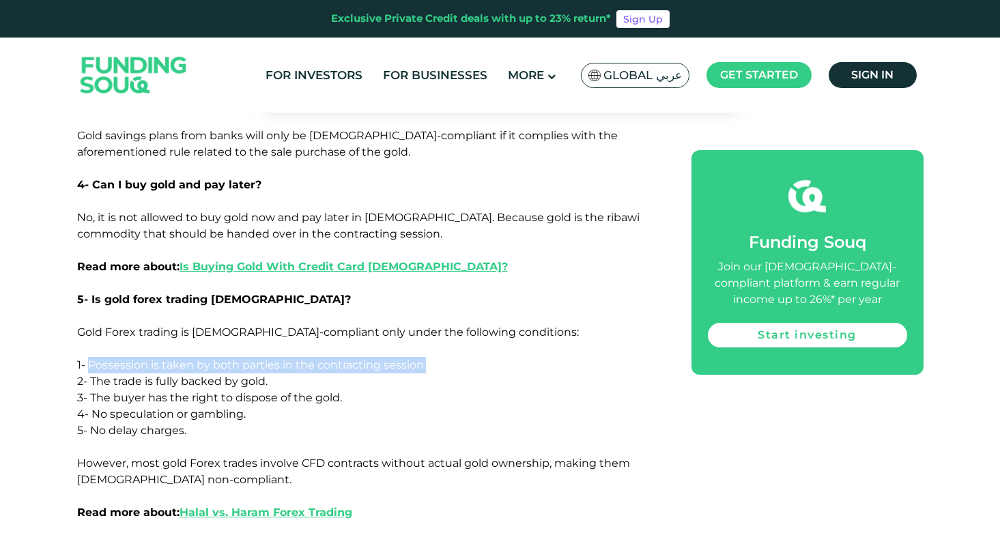
click at [104, 358] on span "1- Possession is taken by both parties in the contracting session." at bounding box center [251, 364] width 349 height 13
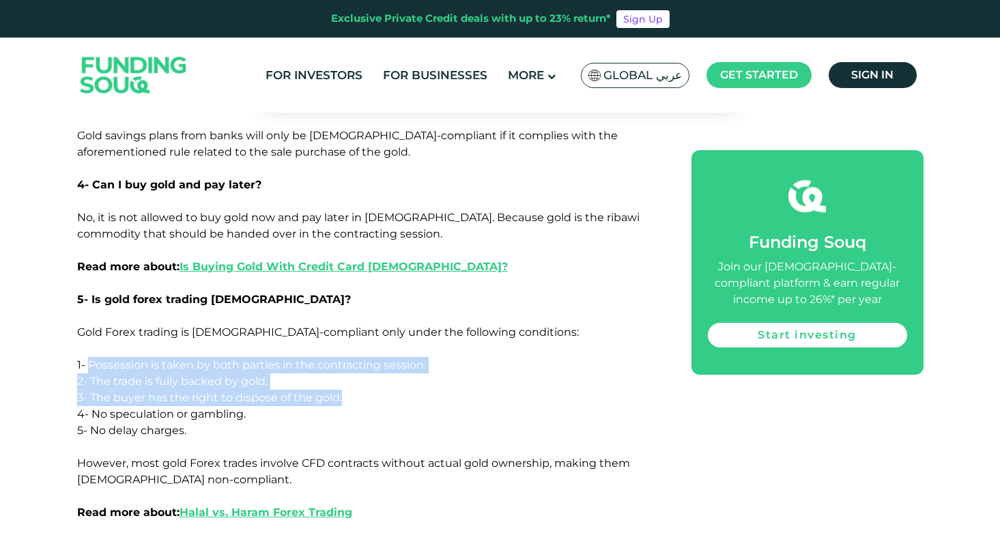
click at [373, 390] on p "3- The buyer has the right to dispose of the gold." at bounding box center [369, 398] width 584 height 16
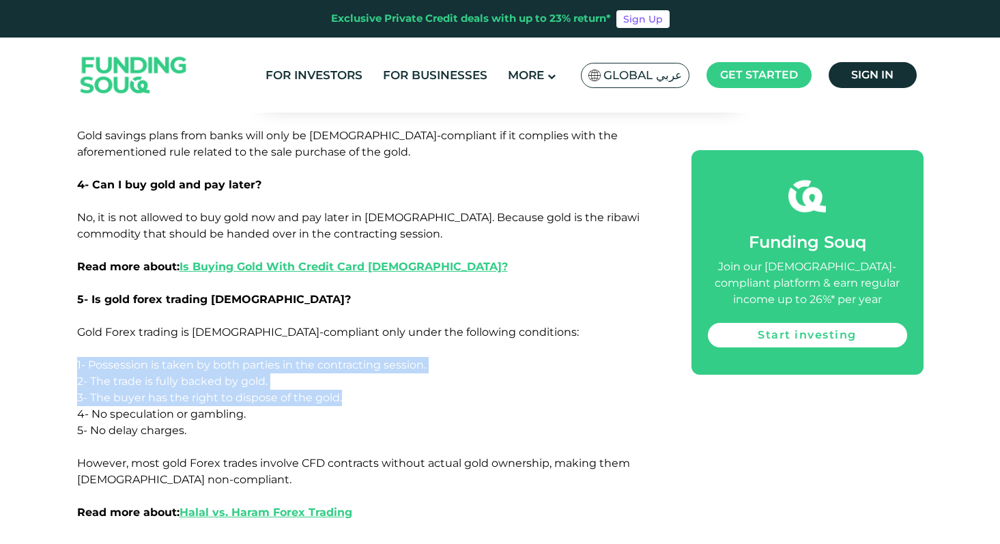
click at [348, 390] on p "3- The buyer has the right to dispose of the gold." at bounding box center [369, 398] width 584 height 16
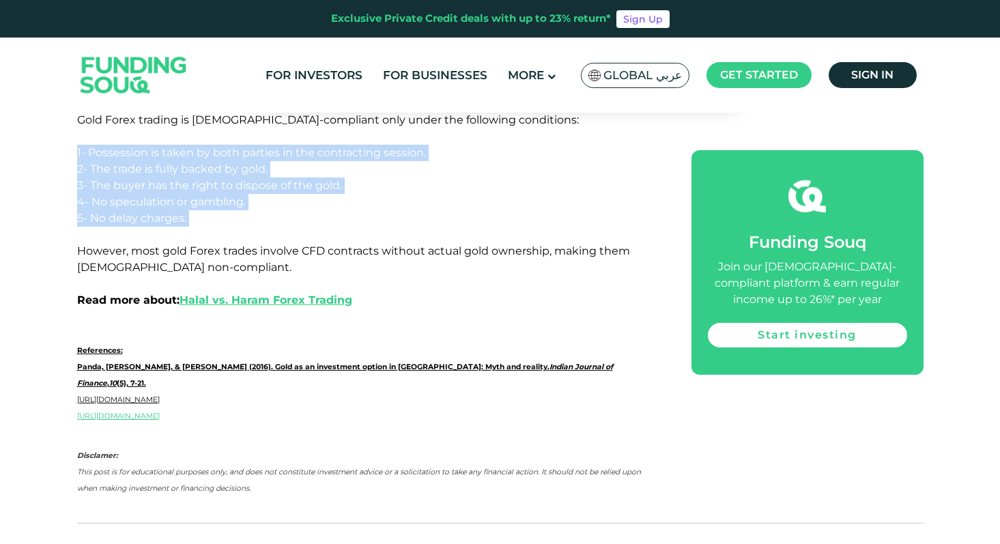
scroll to position [3663, 0]
